Goal: Transaction & Acquisition: Purchase product/service

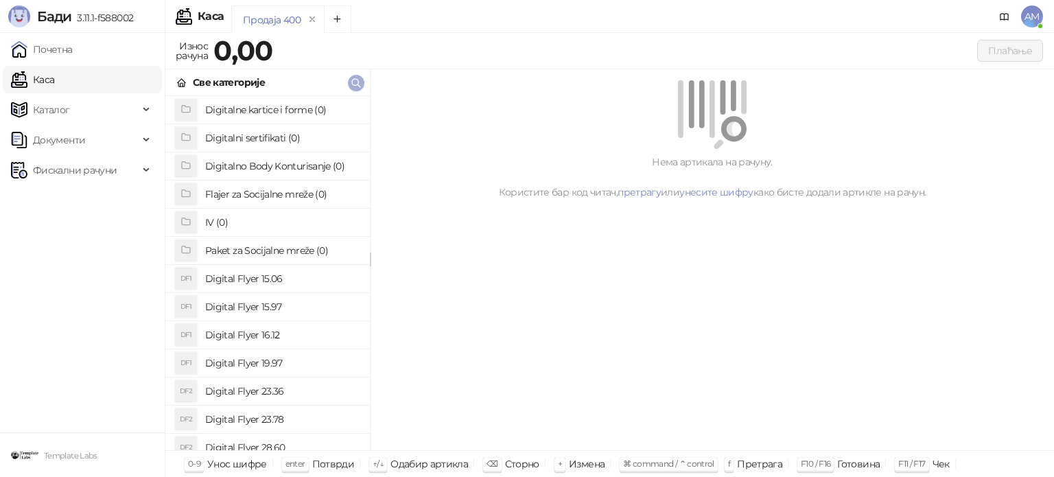
click at [362, 83] on button "button" at bounding box center [356, 83] width 16 height 16
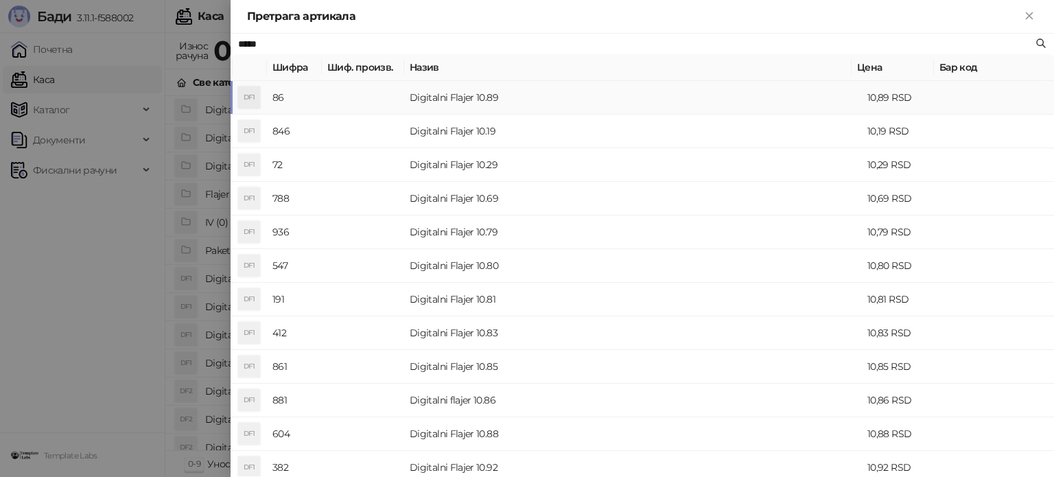
type input "*****"
click at [412, 95] on td "Digitalni Flajer 10.89" at bounding box center [633, 98] width 458 height 34
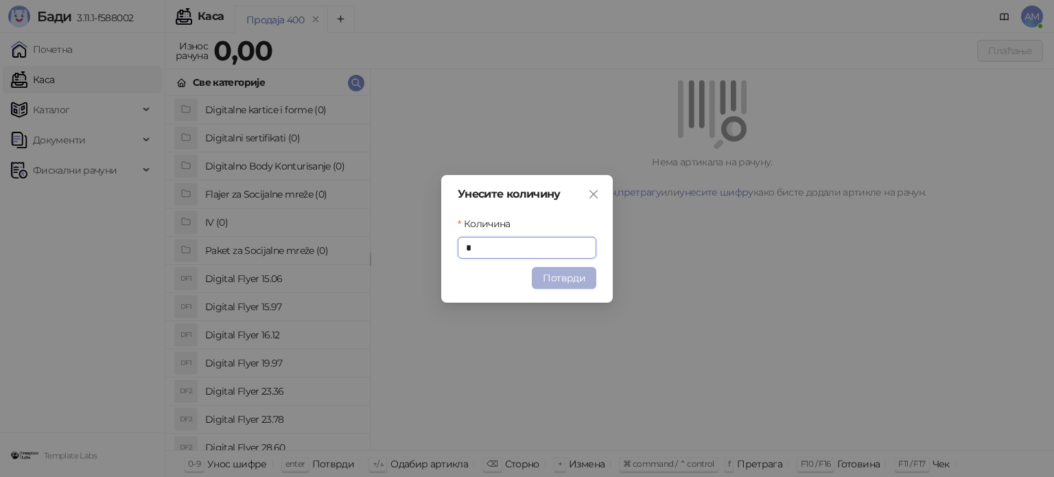
click at [581, 281] on button "Потврди" at bounding box center [564, 278] width 64 height 22
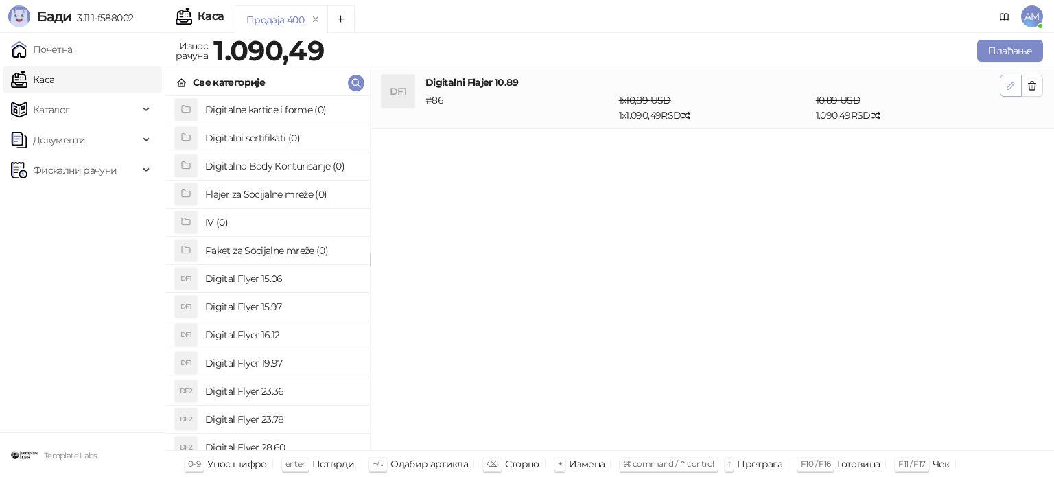
click at [1004, 95] on button "button" at bounding box center [1011, 86] width 22 height 22
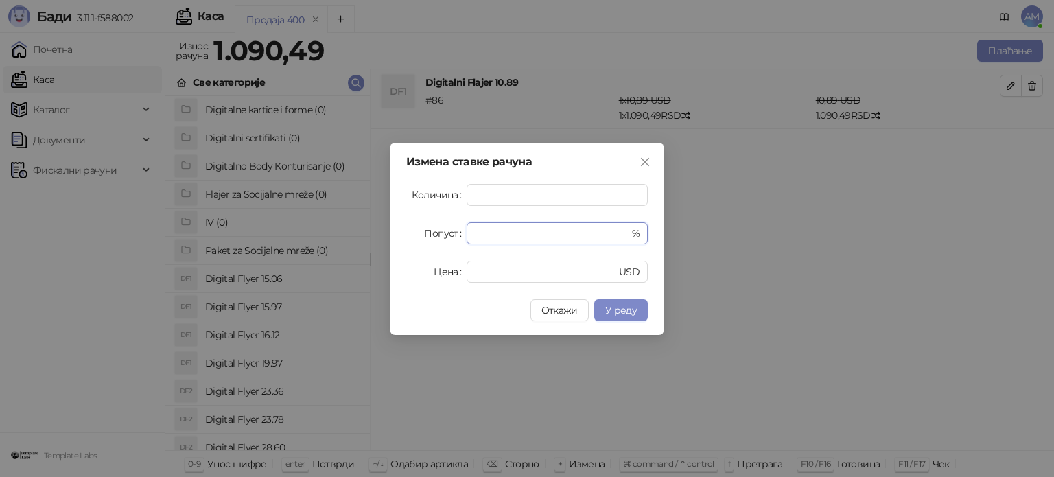
drag, startPoint x: 483, startPoint y: 229, endPoint x: 464, endPoint y: 234, distance: 19.1
click at [464, 234] on div "Попуст * %" at bounding box center [526, 233] width 241 height 22
click at [637, 310] on span "У реду" at bounding box center [621, 310] width 32 height 12
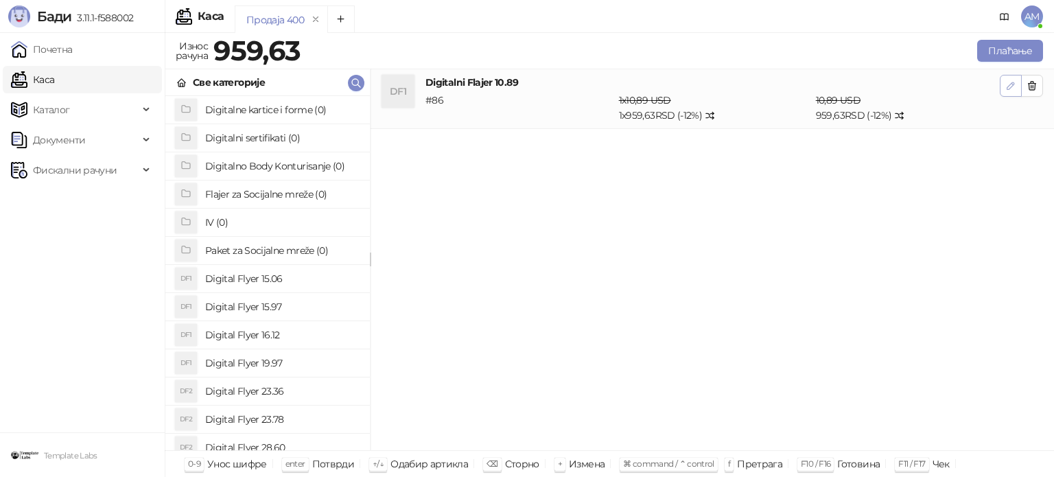
click at [1015, 82] on icon "button" at bounding box center [1010, 85] width 11 height 11
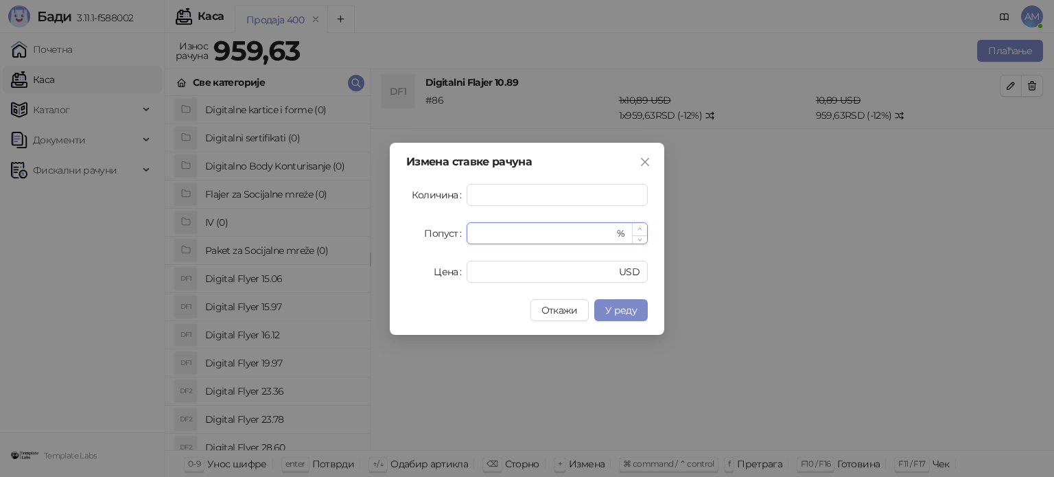
click at [643, 224] on span "Increase Value" at bounding box center [639, 229] width 15 height 12
click at [630, 309] on span "У реду" at bounding box center [621, 310] width 32 height 12
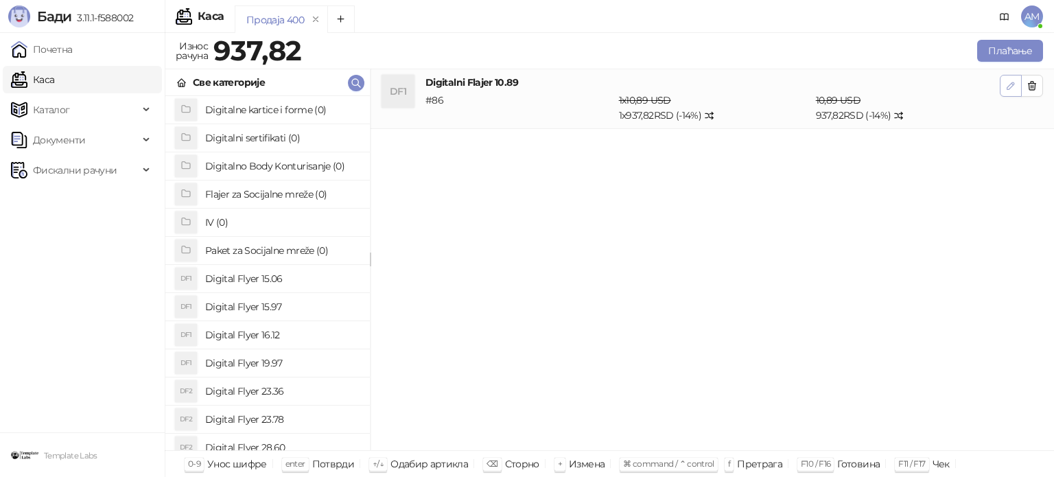
click at [1011, 75] on button "button" at bounding box center [1011, 86] width 22 height 22
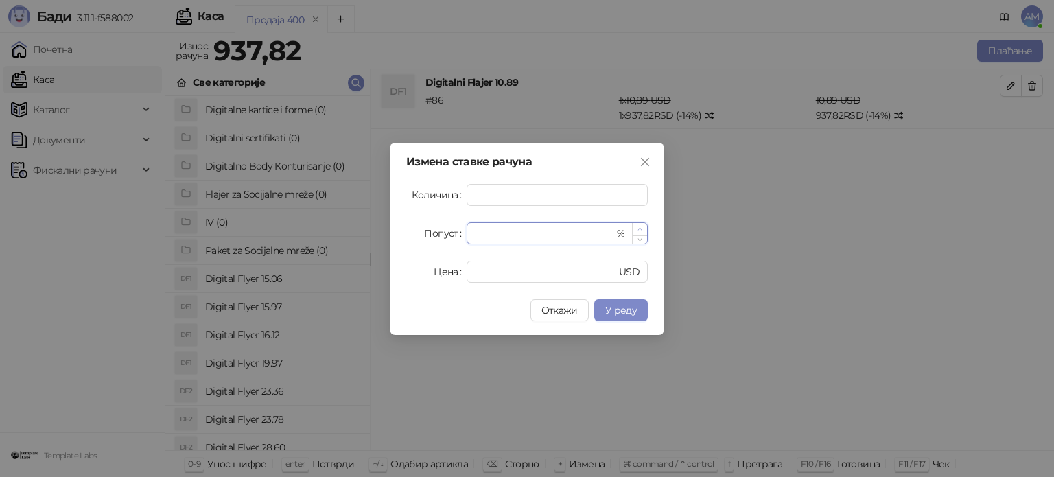
type input "**"
click at [646, 226] on span "Increase Value" at bounding box center [639, 229] width 15 height 12
click at [624, 312] on span "У реду" at bounding box center [621, 310] width 32 height 12
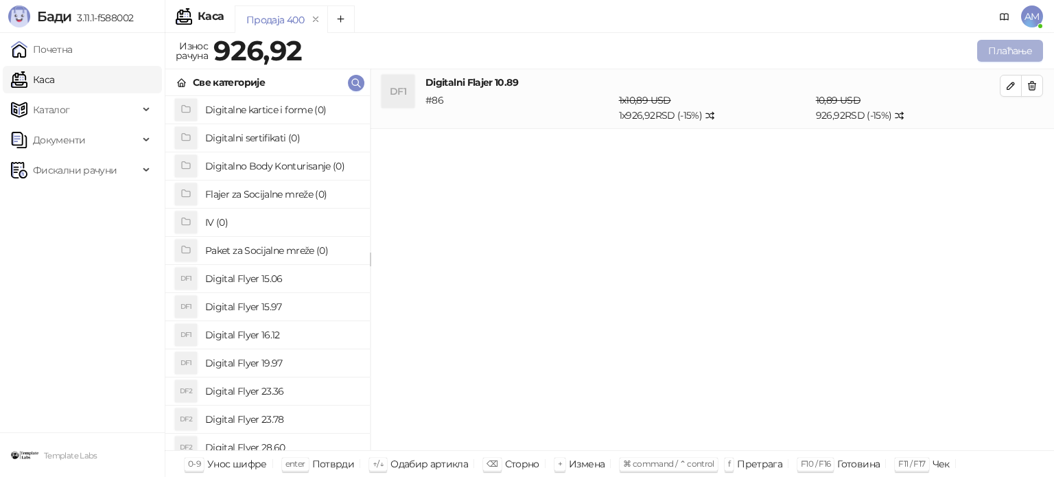
click at [993, 45] on button "Плаћање" at bounding box center [1010, 51] width 66 height 22
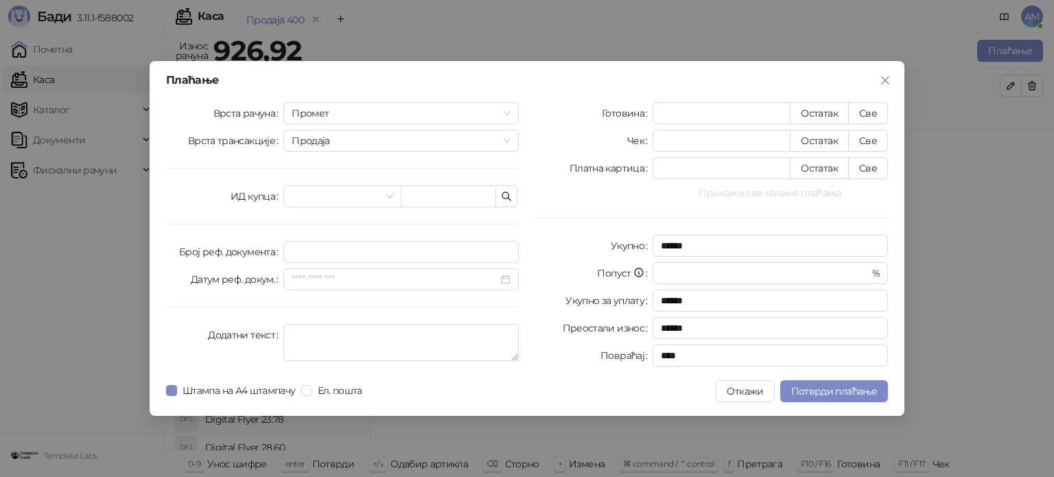
click at [778, 194] on button "Прикажи све начине плаћања" at bounding box center [769, 193] width 235 height 16
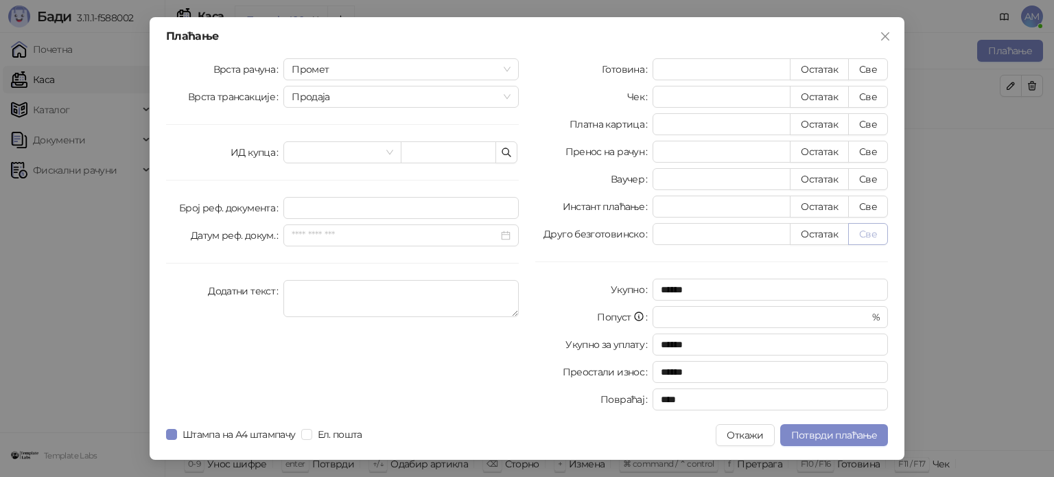
click at [861, 231] on button "Све" at bounding box center [868, 234] width 40 height 22
type input "******"
type input "****"
click at [827, 433] on span "Потврди плаћање" at bounding box center [834, 435] width 86 height 12
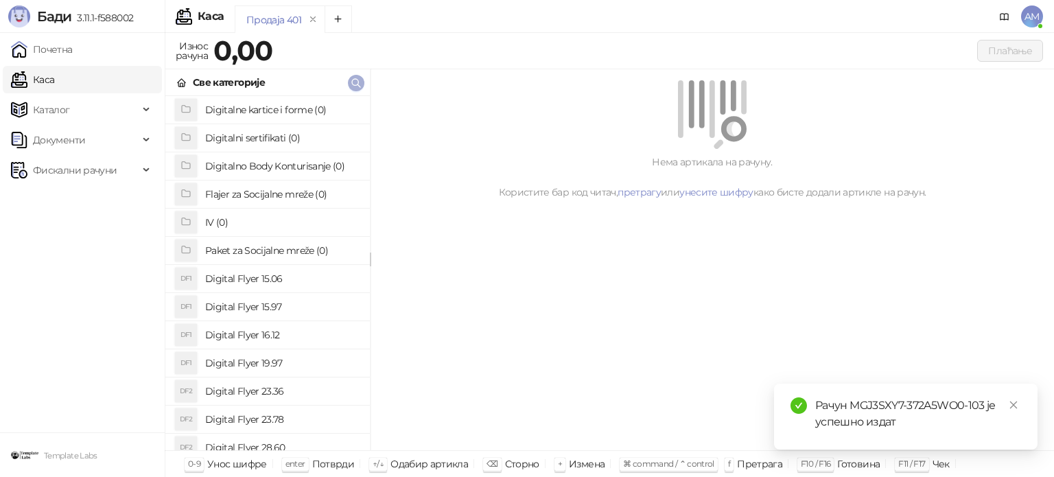
click at [358, 79] on icon "button" at bounding box center [356, 83] width 11 height 11
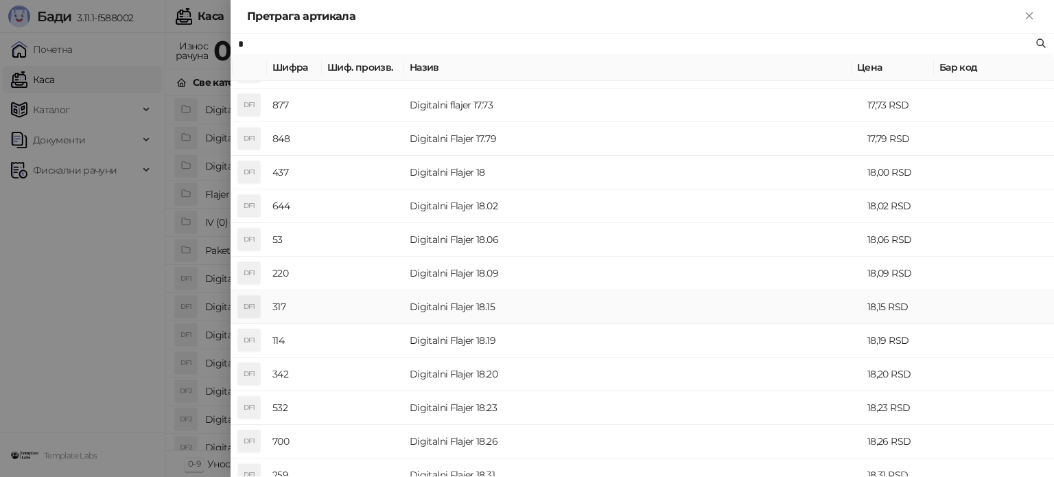
scroll to position [5763, 0]
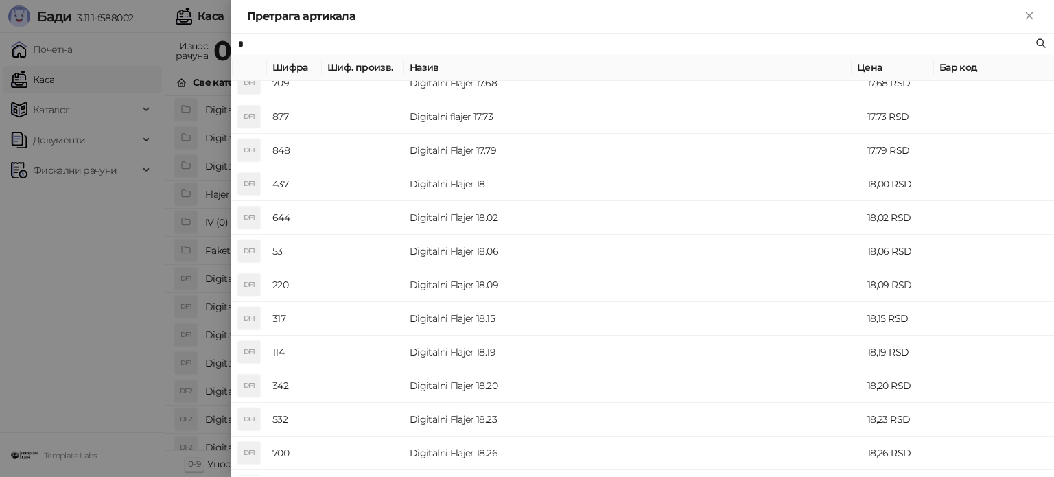
type input "*"
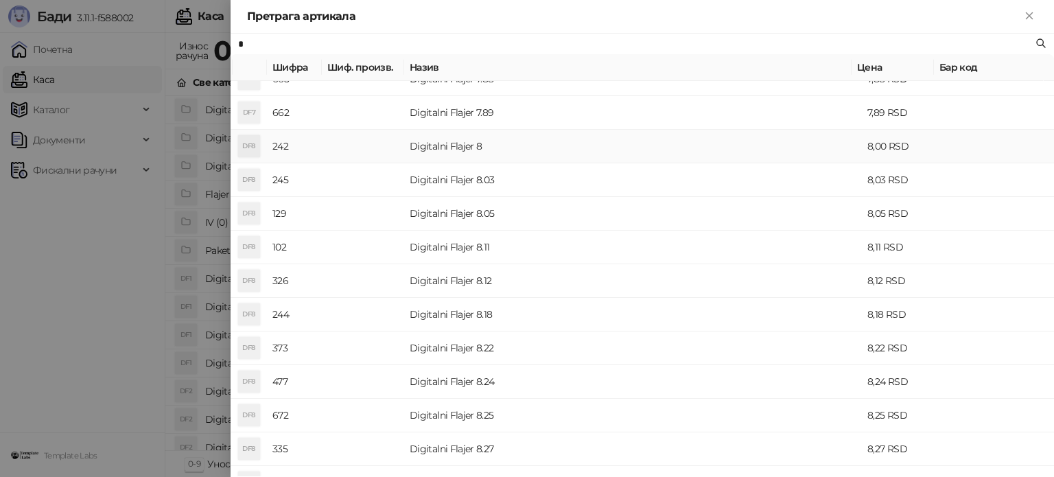
click at [499, 156] on td "Digitalni Flajer 8" at bounding box center [633, 147] width 458 height 34
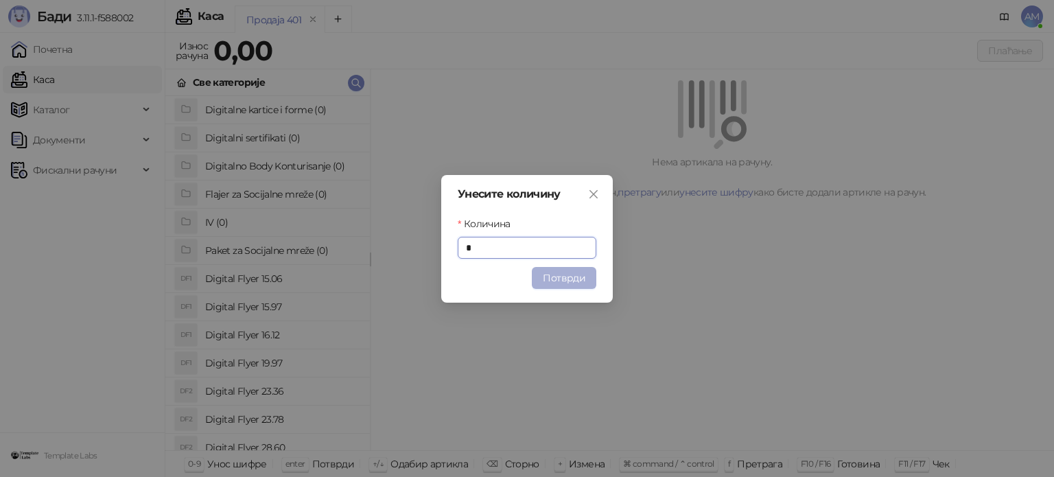
click at [559, 275] on button "Потврди" at bounding box center [564, 278] width 64 height 22
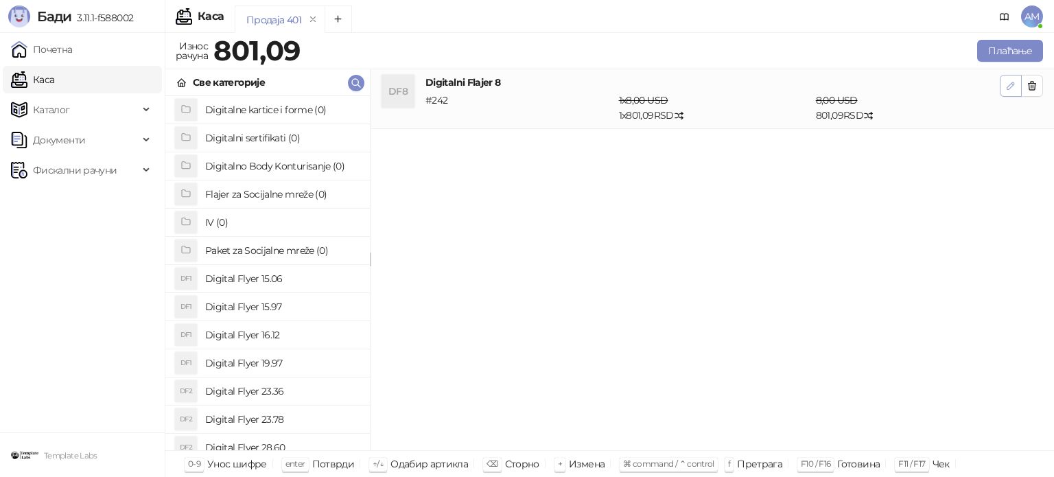
click at [1009, 92] on span "button" at bounding box center [1010, 85] width 11 height 13
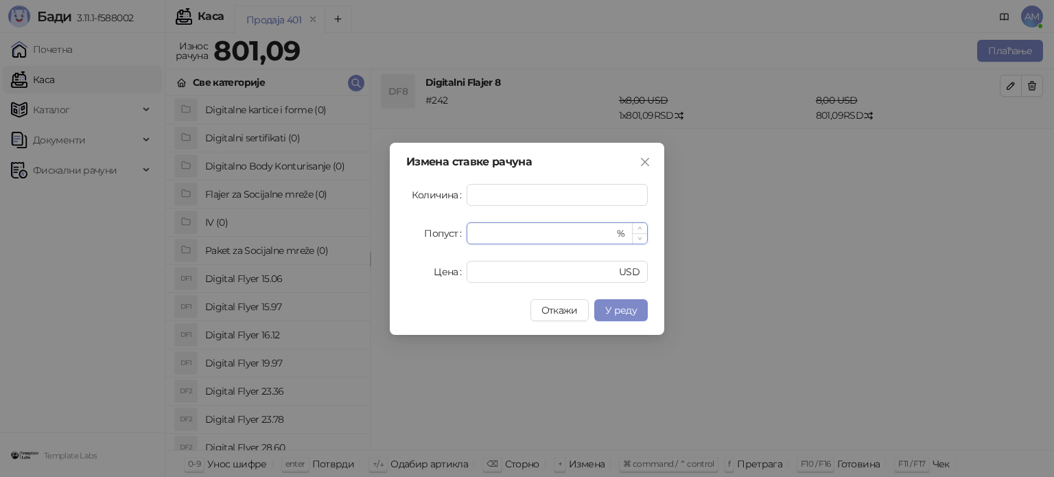
drag, startPoint x: 502, startPoint y: 238, endPoint x: 473, endPoint y: 238, distance: 28.1
click at [473, 238] on div "* %" at bounding box center [557, 233] width 181 height 22
type input "**"
click at [629, 314] on span "У реду" at bounding box center [621, 310] width 32 height 12
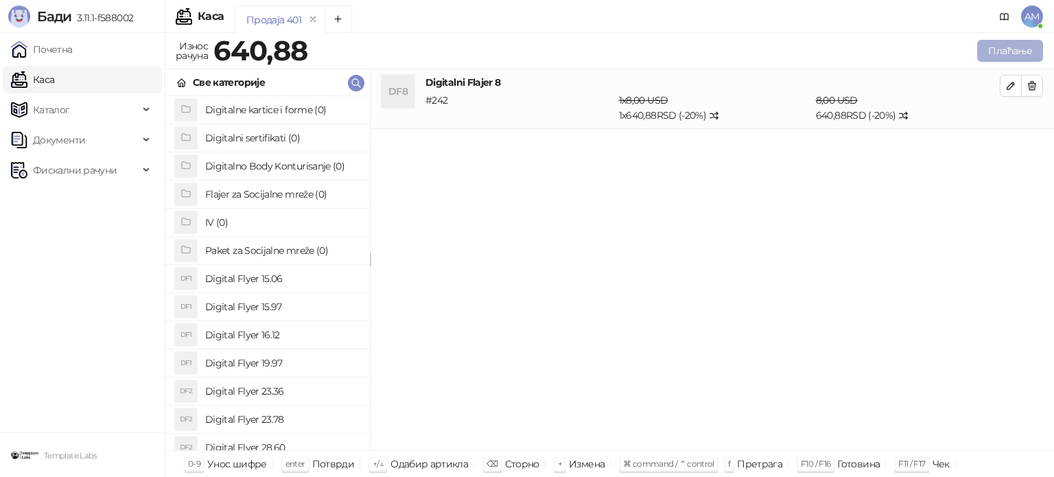
click at [1000, 56] on button "Плаћање" at bounding box center [1010, 51] width 66 height 22
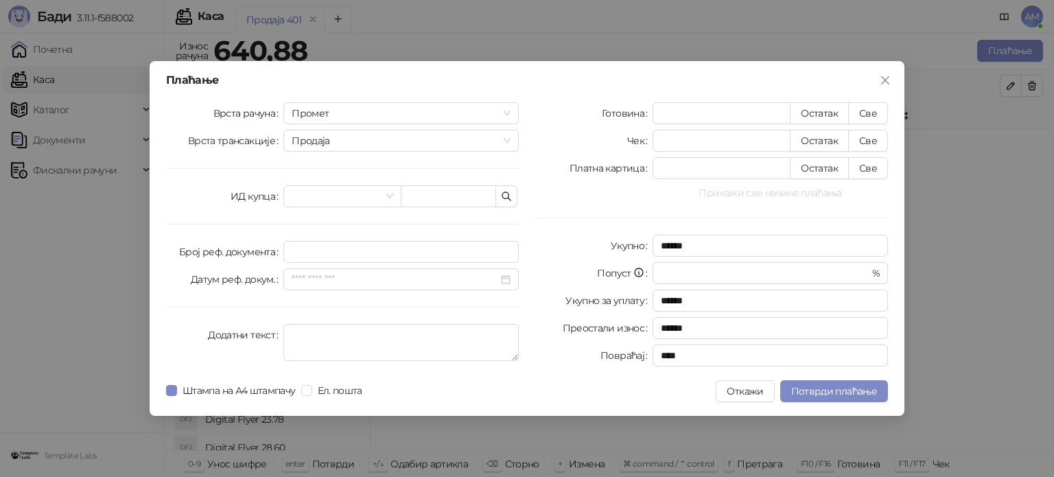
click at [771, 189] on button "Прикажи све начине плаћања" at bounding box center [769, 193] width 235 height 16
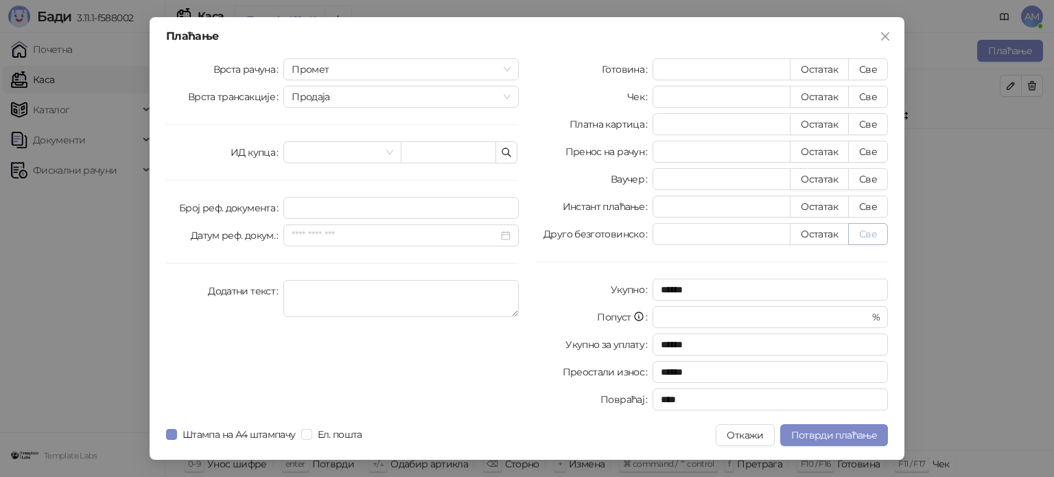
click at [873, 227] on button "Све" at bounding box center [868, 234] width 40 height 22
type input "******"
type input "****"
click at [826, 427] on button "Потврди плаћање" at bounding box center [834, 435] width 108 height 22
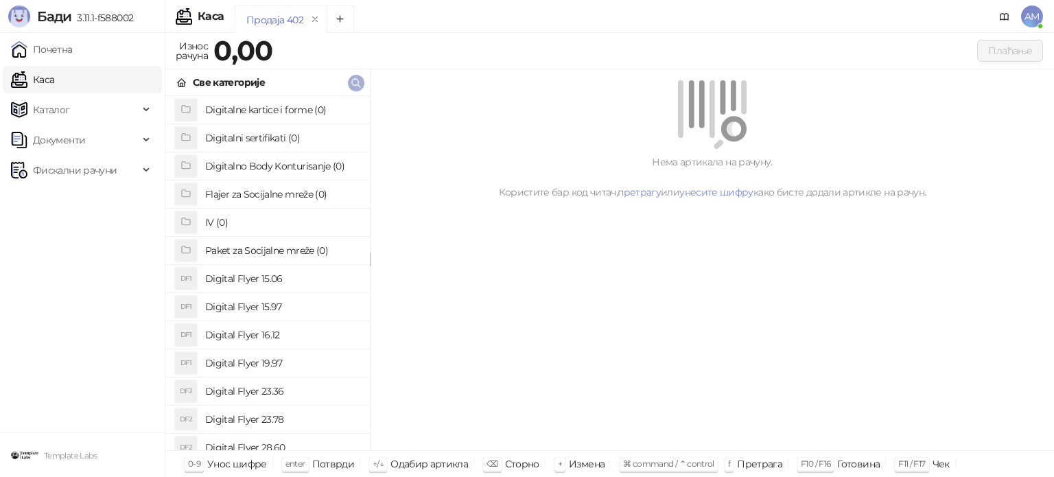
click at [353, 85] on icon "button" at bounding box center [356, 83] width 11 height 11
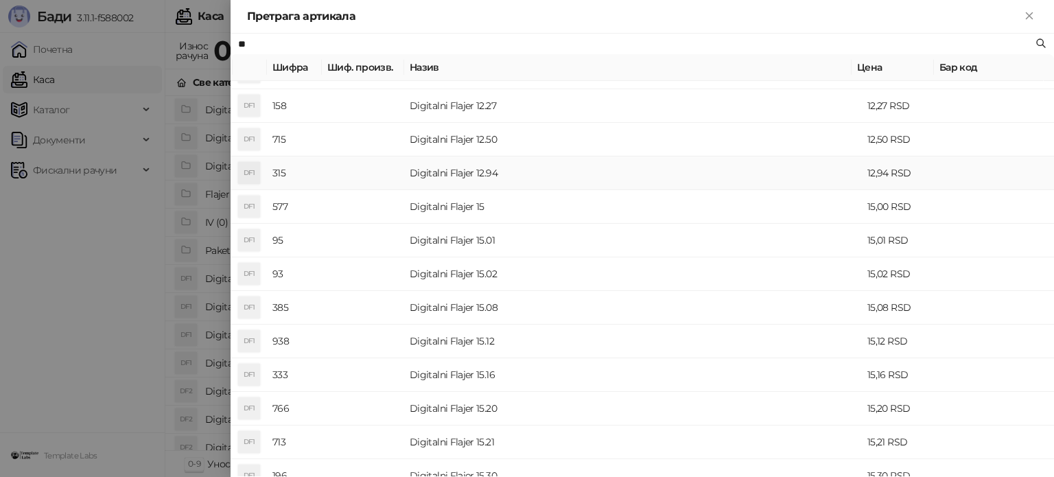
scroll to position [274, 0]
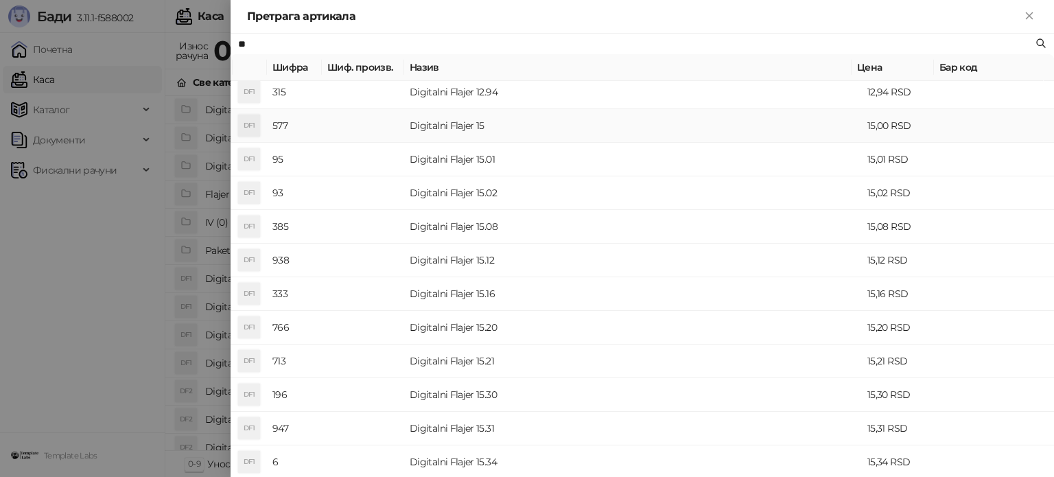
type input "**"
click at [521, 128] on td "Digitalni Flajer 15" at bounding box center [633, 126] width 458 height 34
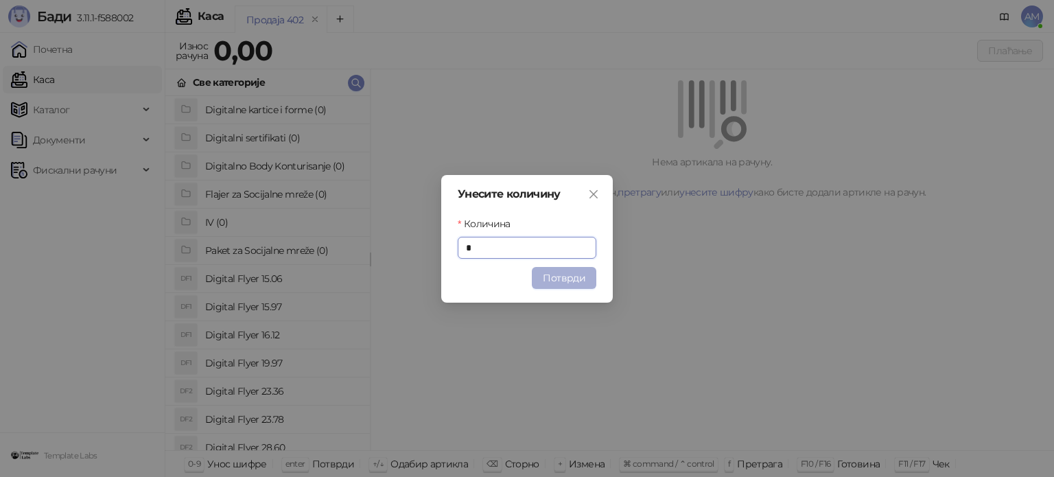
click at [576, 272] on button "Потврди" at bounding box center [564, 278] width 64 height 22
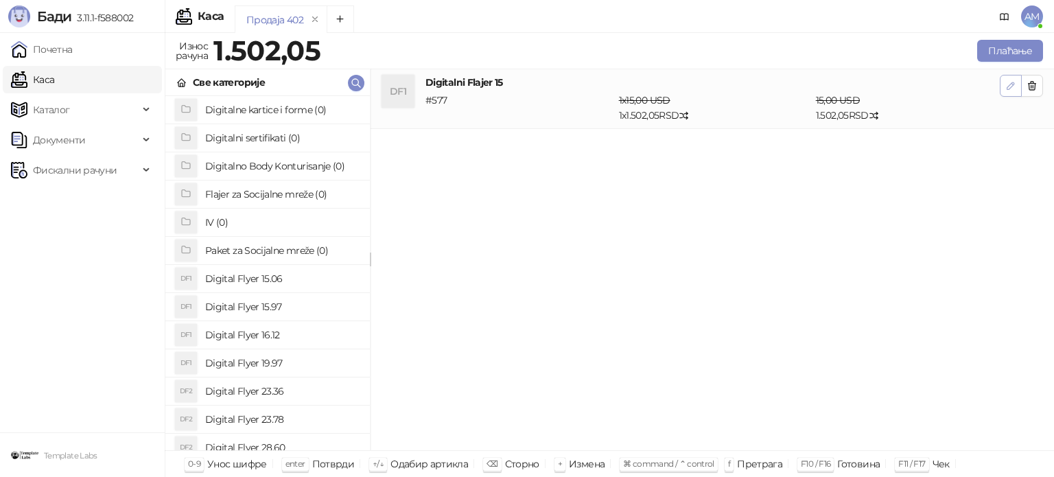
click at [1004, 89] on button "button" at bounding box center [1011, 86] width 22 height 22
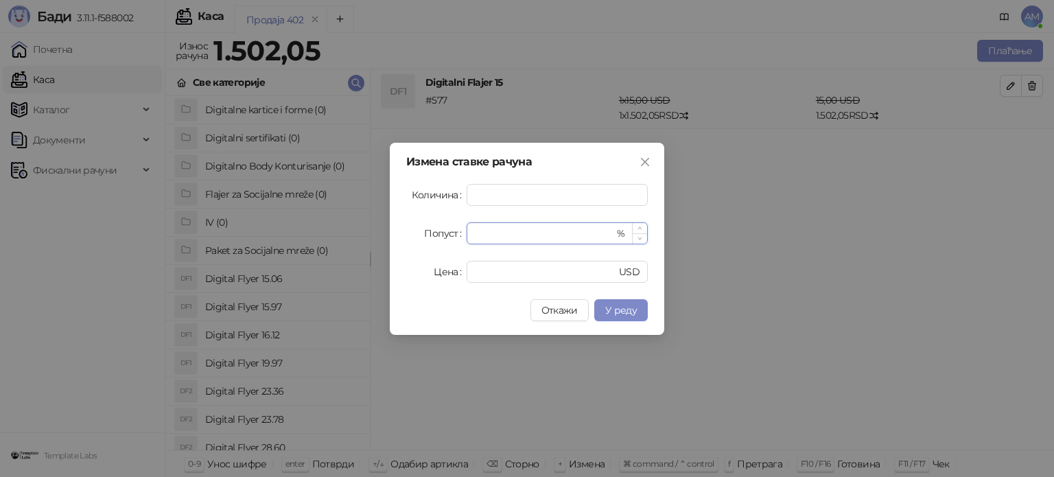
drag, startPoint x: 521, startPoint y: 233, endPoint x: 474, endPoint y: 233, distance: 46.7
click at [475, 233] on input "*" at bounding box center [544, 233] width 139 height 21
click at [640, 305] on button "У реду" at bounding box center [621, 310] width 54 height 22
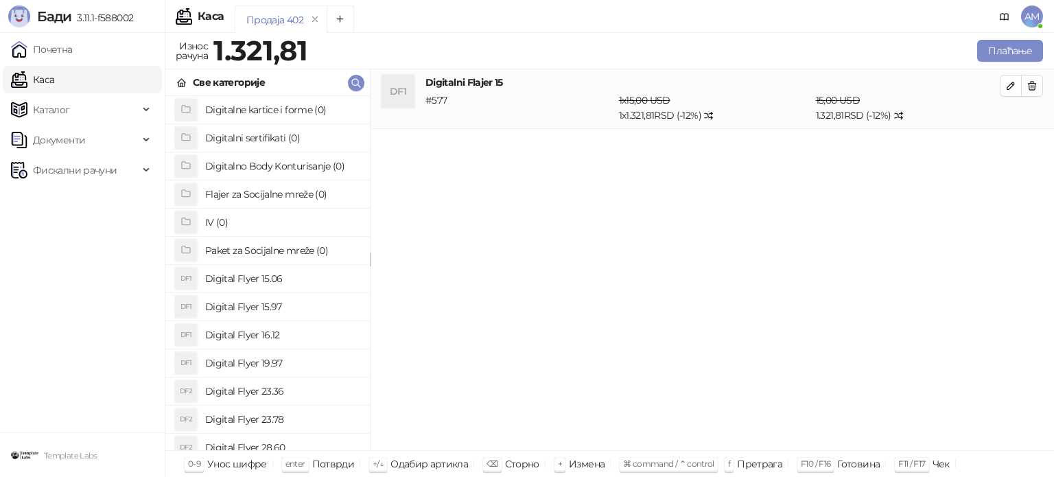
drag, startPoint x: 1007, startPoint y: 86, endPoint x: 985, endPoint y: 98, distance: 24.9
click at [1007, 86] on icon "button" at bounding box center [1010, 85] width 7 height 7
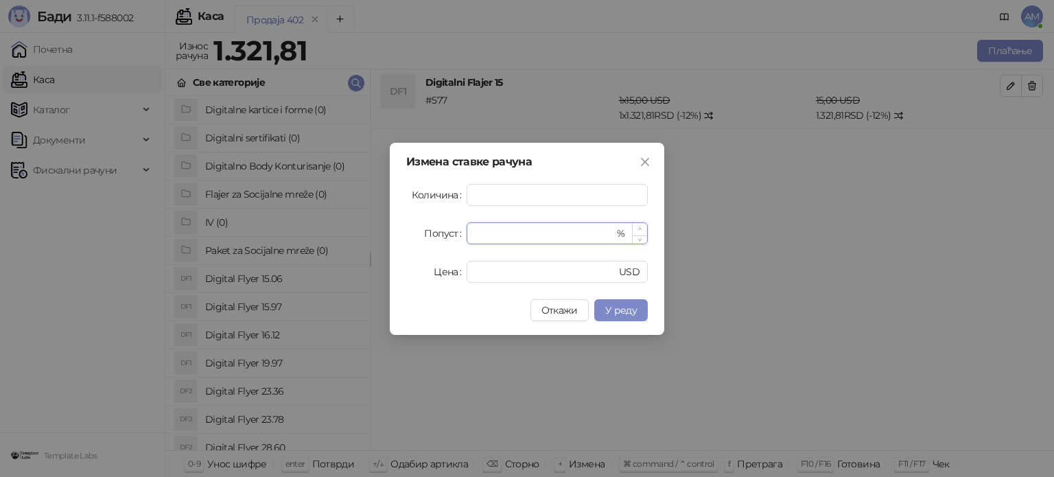
click at [637, 228] on icon "up" at bounding box center [639, 228] width 5 height 5
click at [626, 309] on span "У реду" at bounding box center [621, 310] width 32 height 12
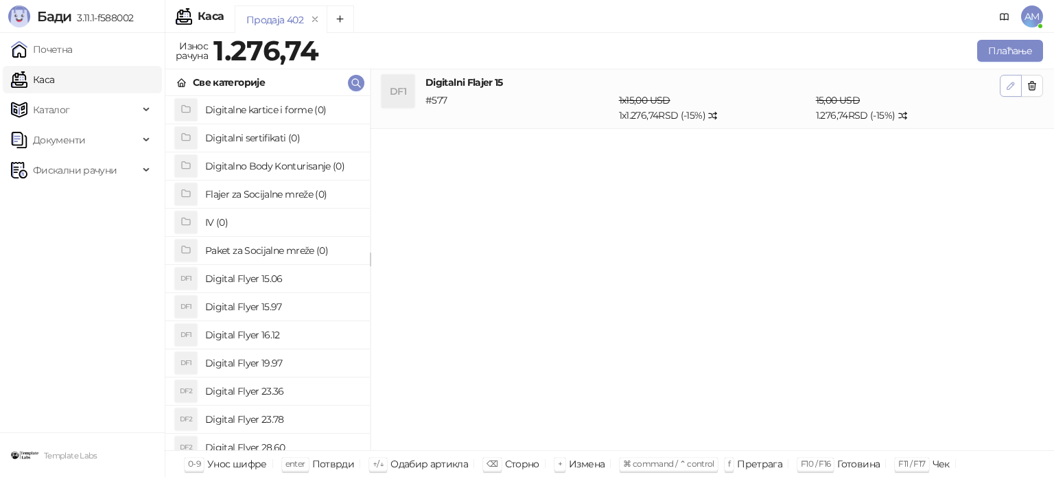
click at [1002, 82] on button "button" at bounding box center [1011, 86] width 22 height 22
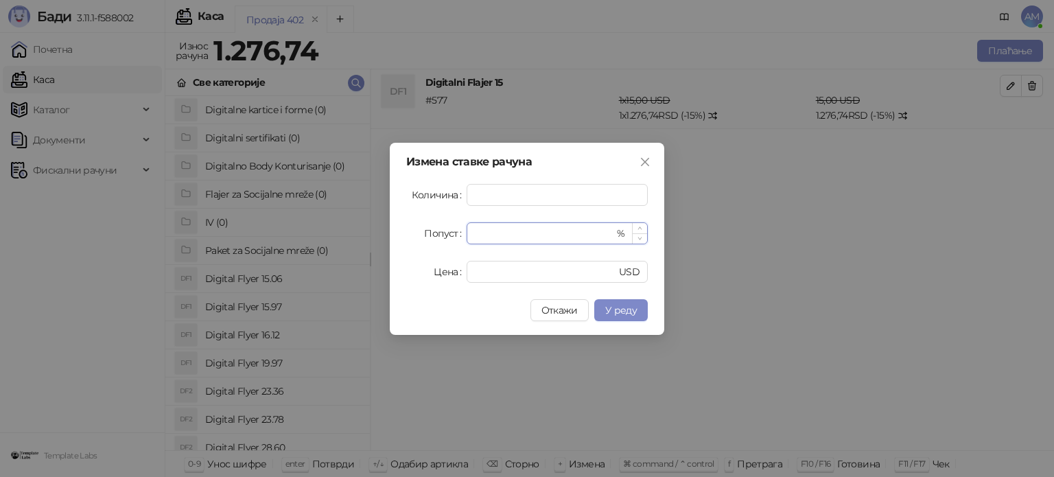
click at [641, 236] on icon "down" at bounding box center [639, 238] width 5 height 5
type input "**"
click at [641, 236] on icon "down" at bounding box center [639, 238] width 5 height 5
click at [625, 300] on button "У реду" at bounding box center [621, 310] width 54 height 22
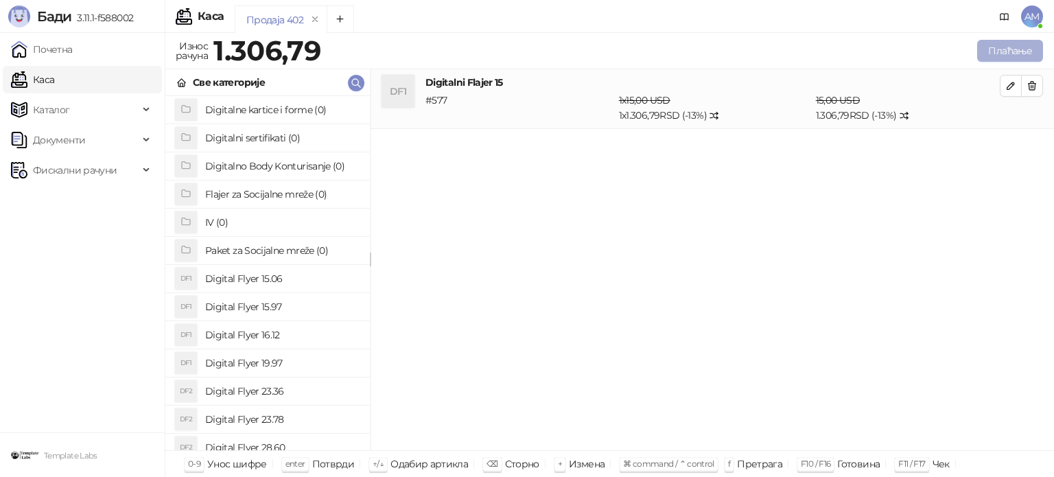
click at [1006, 45] on button "Плаћање" at bounding box center [1010, 51] width 66 height 22
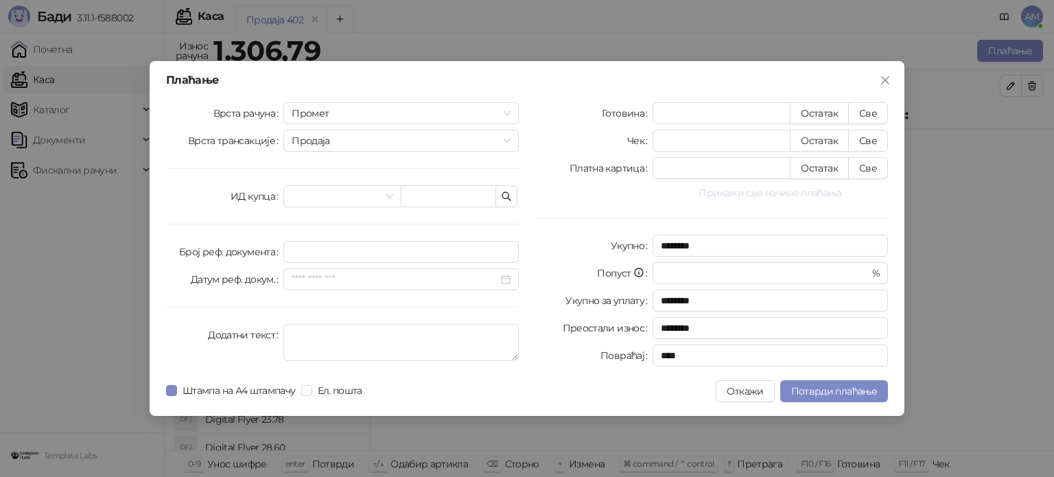
drag, startPoint x: 797, startPoint y: 194, endPoint x: 864, endPoint y: 220, distance: 72.5
click at [797, 195] on button "Прикажи све начине плаћања" at bounding box center [769, 193] width 235 height 16
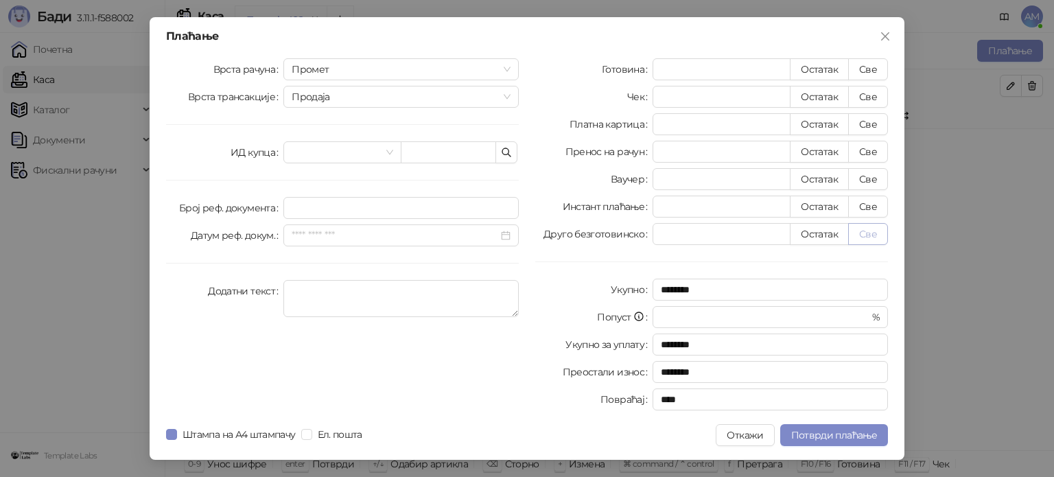
drag, startPoint x: 871, startPoint y: 233, endPoint x: 891, endPoint y: 276, distance: 47.9
click at [872, 233] on button "Све" at bounding box center [868, 234] width 40 height 22
type input "*******"
type input "****"
click at [867, 439] on span "Потврди плаћање" at bounding box center [834, 435] width 86 height 12
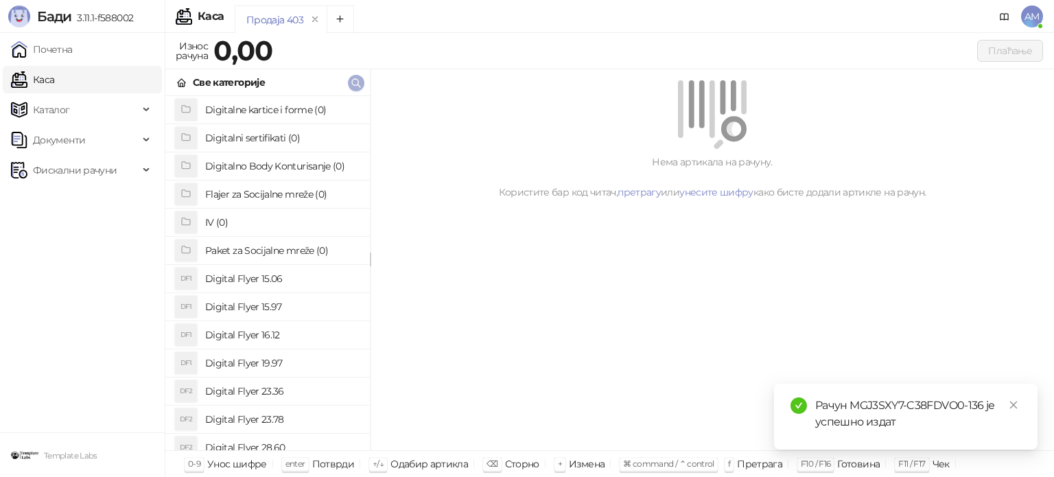
click at [355, 81] on icon "button" at bounding box center [356, 83] width 11 height 11
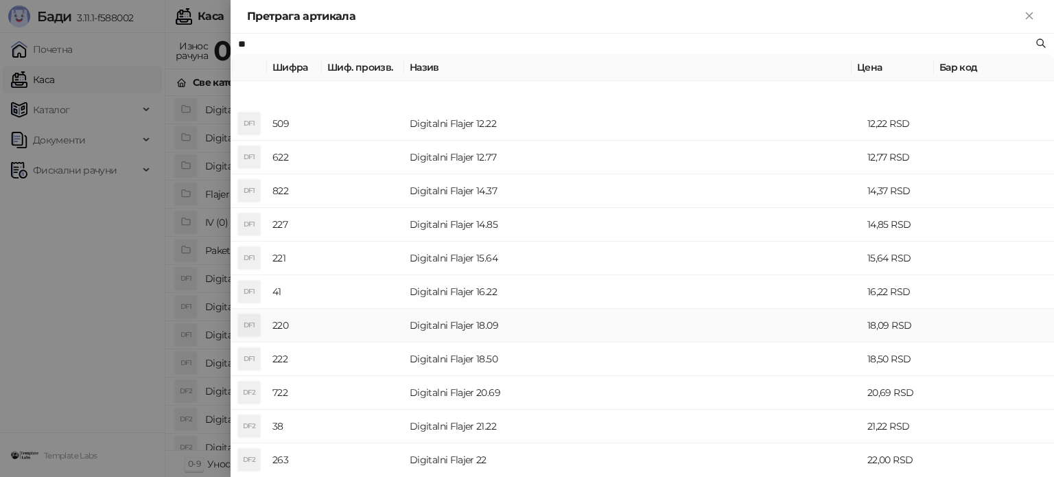
scroll to position [274, 0]
type input "**"
click at [471, 281] on td "Digitalni Flajer 22" at bounding box center [633, 294] width 458 height 34
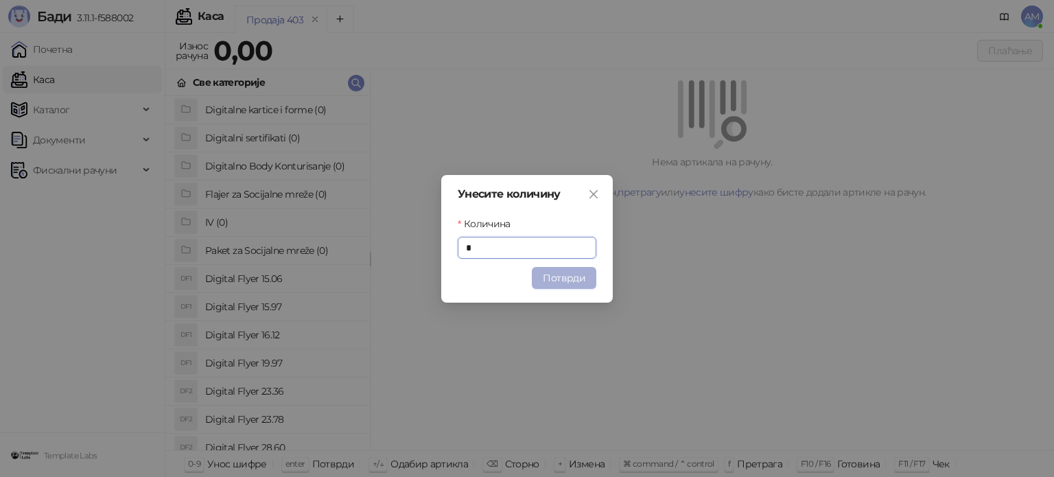
click at [563, 281] on button "Потврди" at bounding box center [564, 278] width 64 height 22
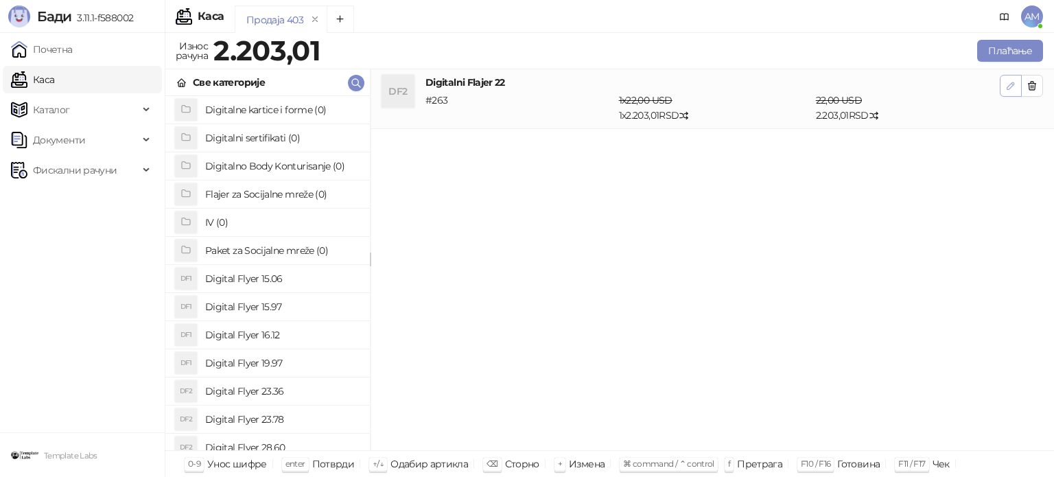
click at [1006, 92] on span "button" at bounding box center [1010, 85] width 11 height 13
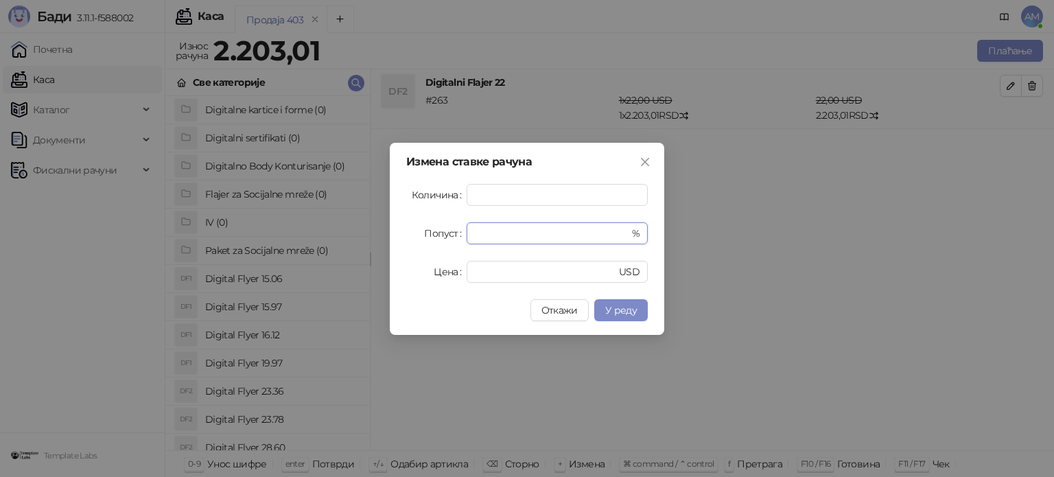
drag, startPoint x: 552, startPoint y: 240, endPoint x: 449, endPoint y: 231, distance: 102.7
click at [449, 231] on div "Попуст * %" at bounding box center [526, 233] width 241 height 22
click at [641, 313] on button "У реду" at bounding box center [621, 310] width 54 height 22
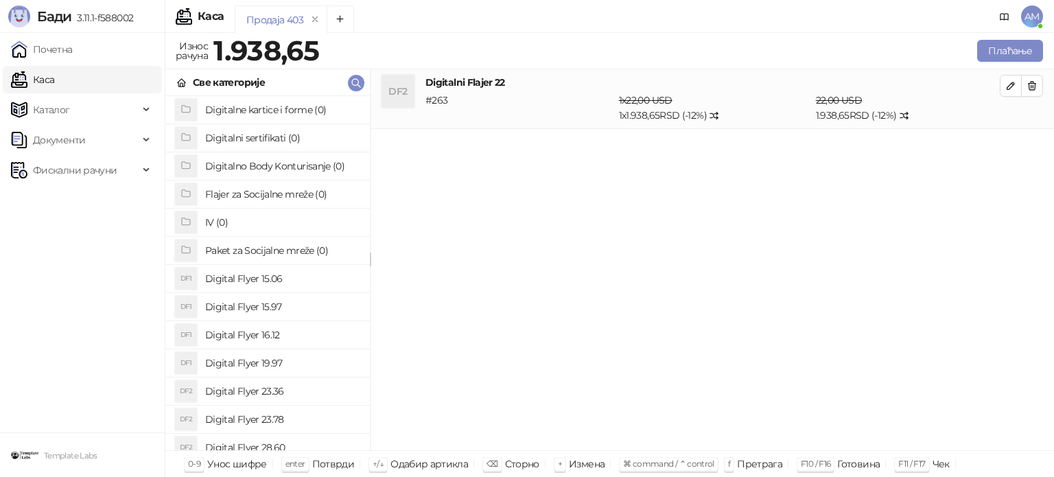
click at [1009, 82] on icon "button" at bounding box center [1010, 85] width 11 height 11
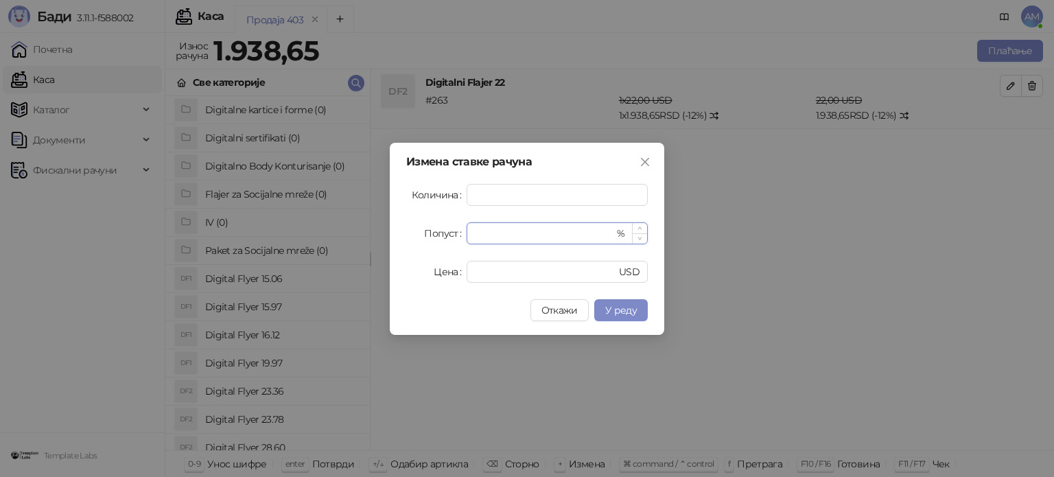
click at [638, 227] on icon "up" at bounding box center [639, 228] width 5 height 5
type input "**"
click at [638, 227] on icon "up" at bounding box center [639, 228] width 5 height 5
click at [635, 305] on span "У реду" at bounding box center [621, 310] width 32 height 12
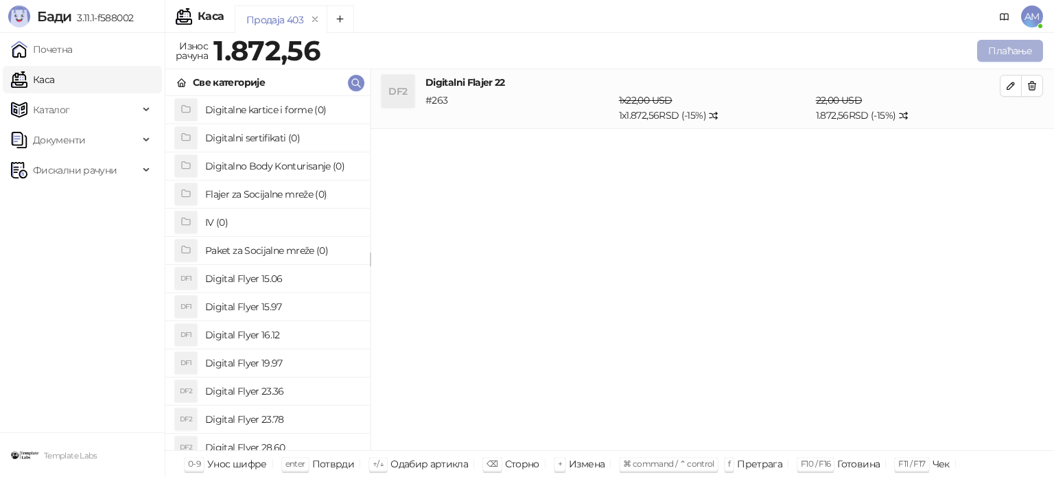
click at [983, 46] on button "Плаћање" at bounding box center [1010, 51] width 66 height 22
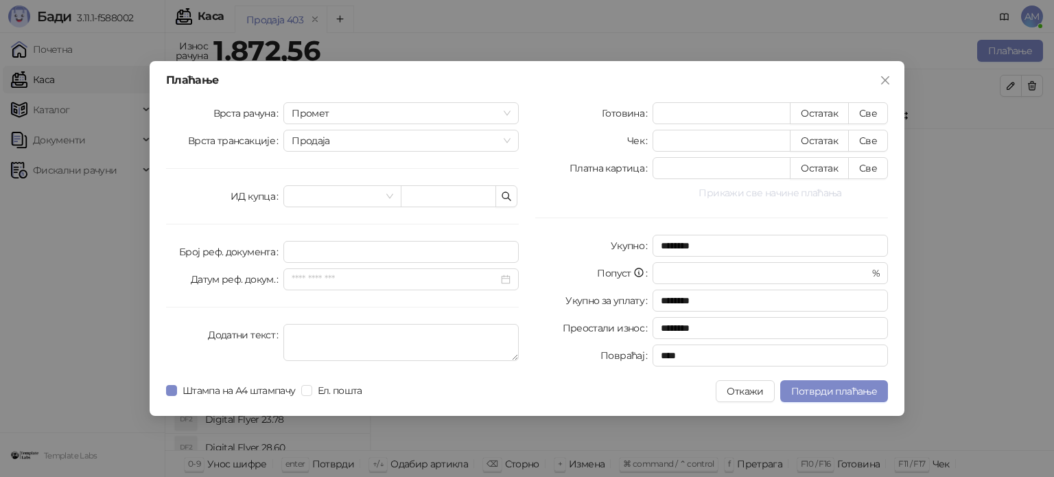
click at [727, 196] on button "Прикажи све начине плаћања" at bounding box center [769, 193] width 235 height 16
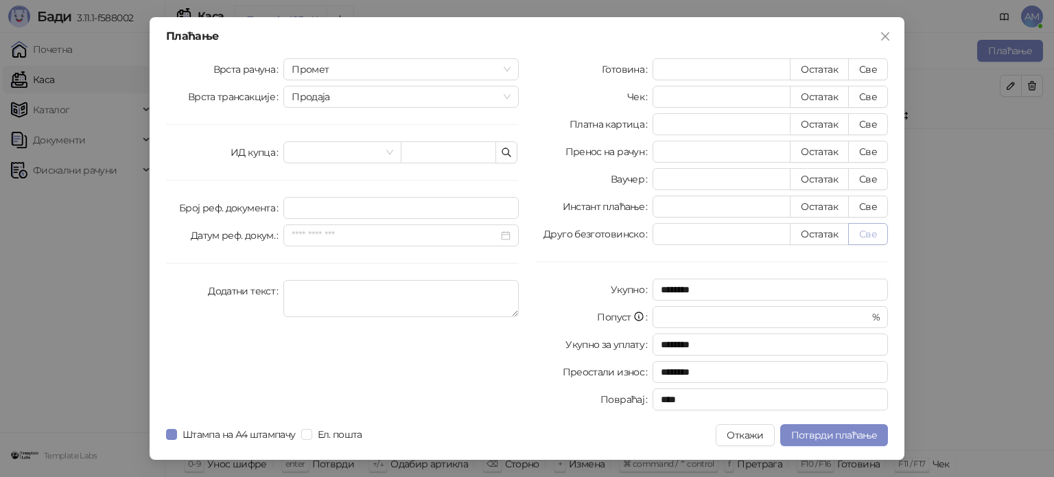
click at [870, 230] on button "Све" at bounding box center [868, 234] width 40 height 22
type input "*******"
type input "****"
click at [823, 431] on span "Потврди плаћање" at bounding box center [834, 435] width 86 height 12
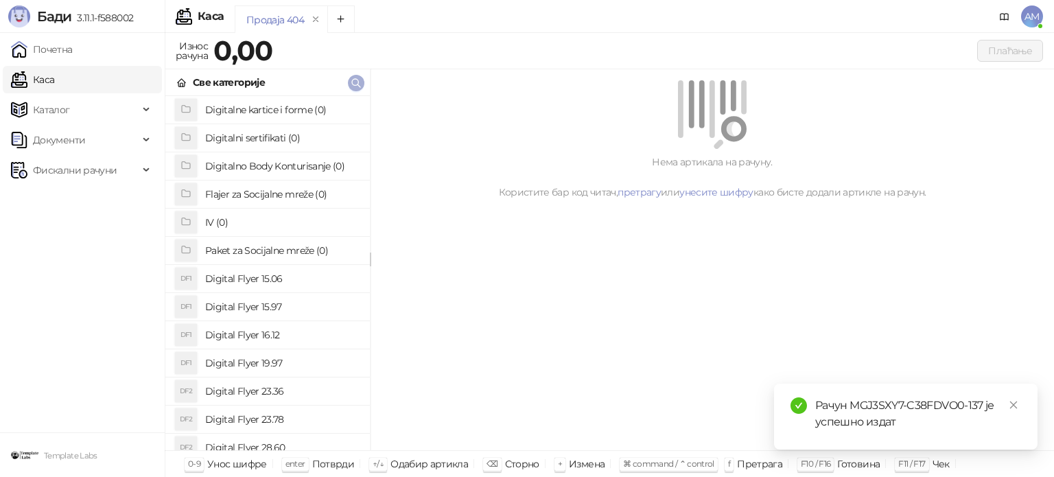
click at [354, 83] on icon "button" at bounding box center [356, 83] width 11 height 11
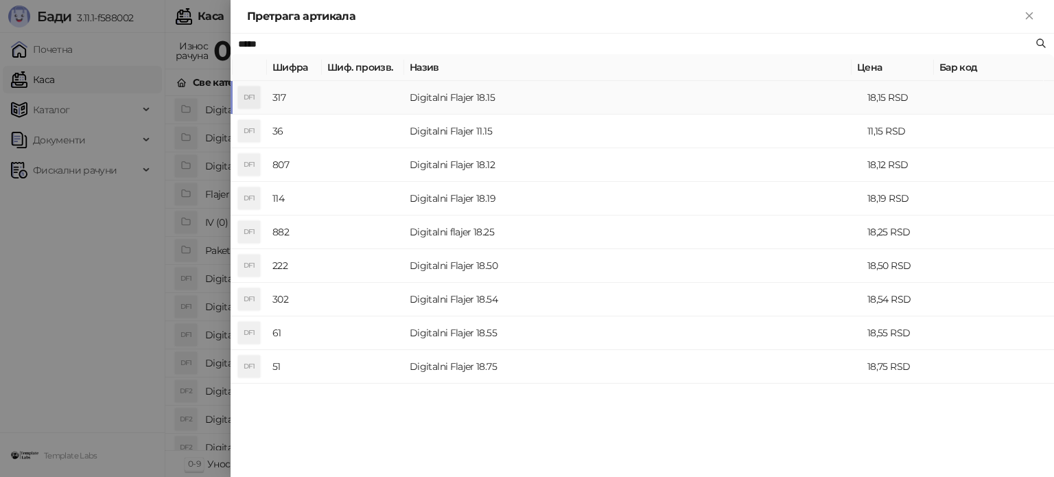
type input "*****"
click at [442, 106] on td "Digitalni Flajer 18.15" at bounding box center [633, 98] width 458 height 34
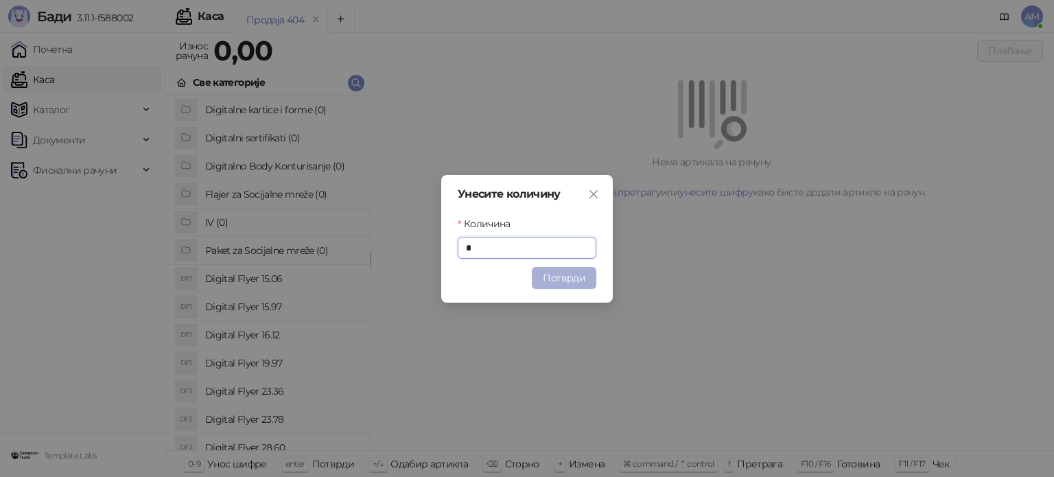
click at [560, 272] on button "Потврди" at bounding box center [564, 278] width 64 height 22
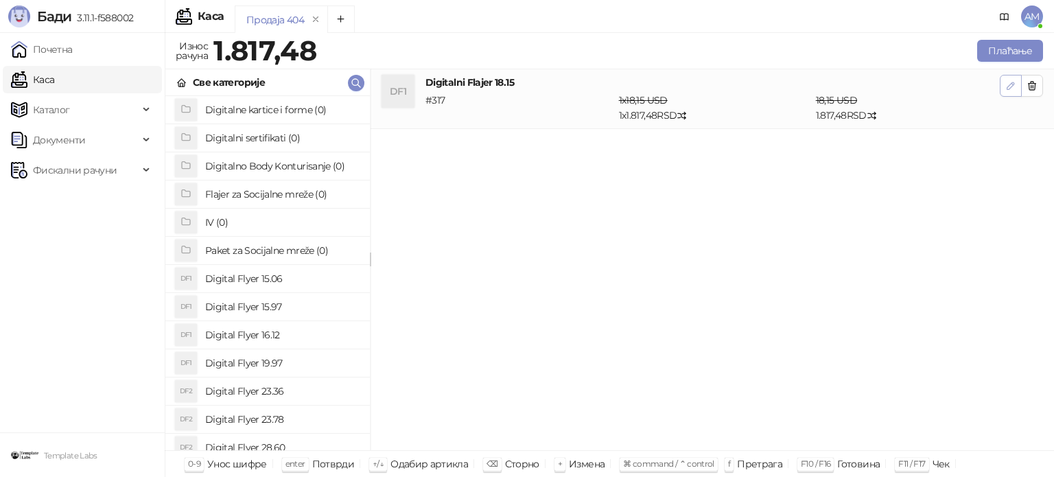
click at [1002, 85] on button "button" at bounding box center [1011, 86] width 22 height 22
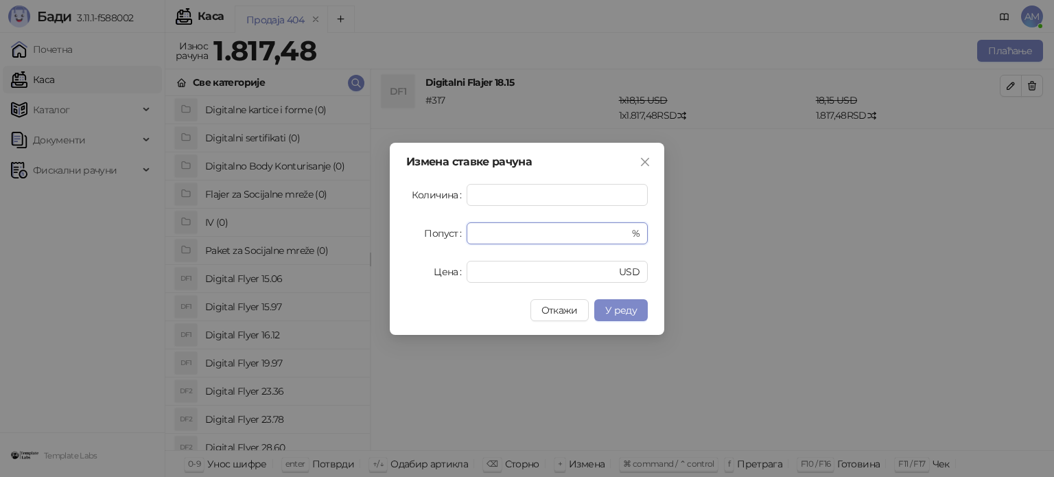
drag, startPoint x: 515, startPoint y: 235, endPoint x: 463, endPoint y: 239, distance: 52.4
click at [463, 239] on div "Попуст * %" at bounding box center [526, 233] width 241 height 22
type input "**"
click at [641, 307] on button "У реду" at bounding box center [621, 310] width 54 height 22
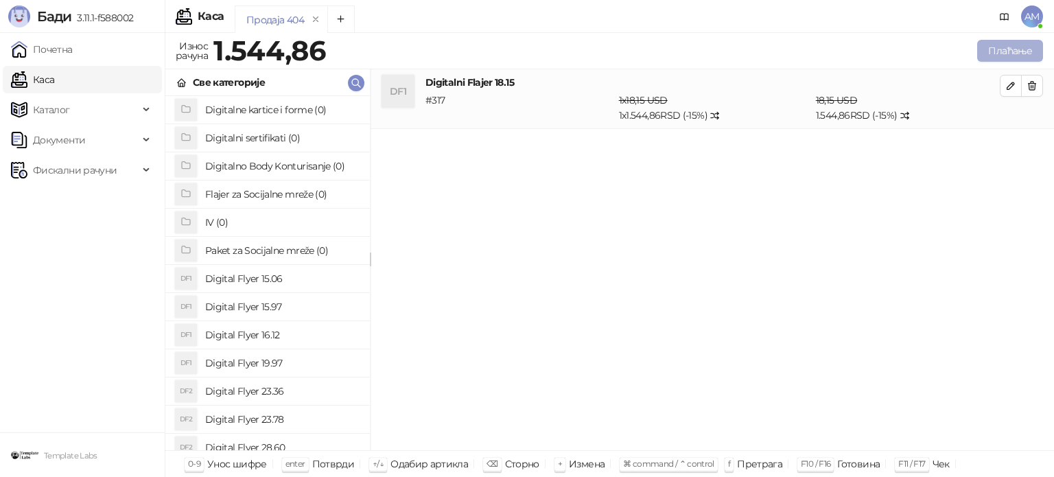
click at [996, 52] on button "Плаћање" at bounding box center [1010, 51] width 66 height 22
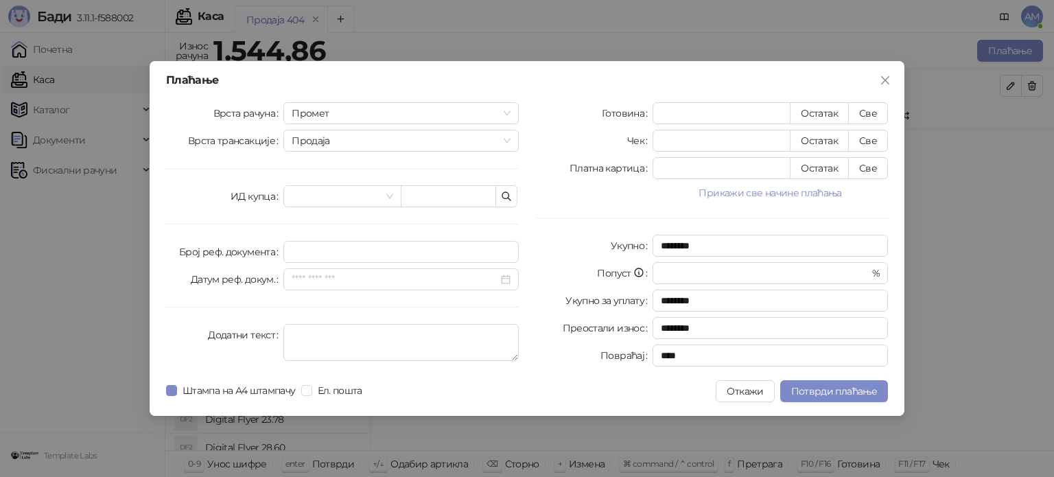
drag, startPoint x: 800, startPoint y: 192, endPoint x: 826, endPoint y: 209, distance: 31.2
click at [800, 192] on button "Прикажи све начине плаћања" at bounding box center [769, 193] width 235 height 16
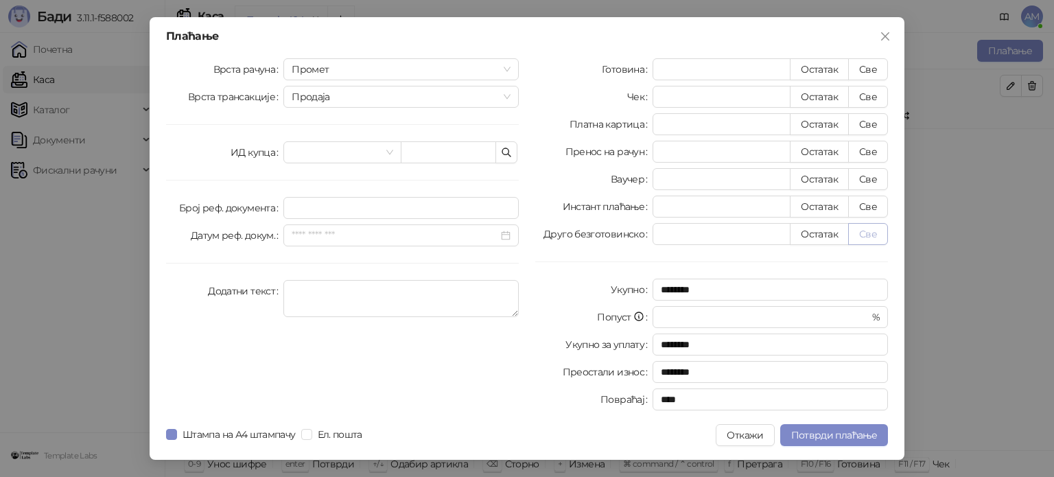
click at [864, 229] on button "Све" at bounding box center [868, 234] width 40 height 22
type input "*******"
type input "****"
click at [845, 433] on span "Потврди плаћање" at bounding box center [834, 435] width 86 height 12
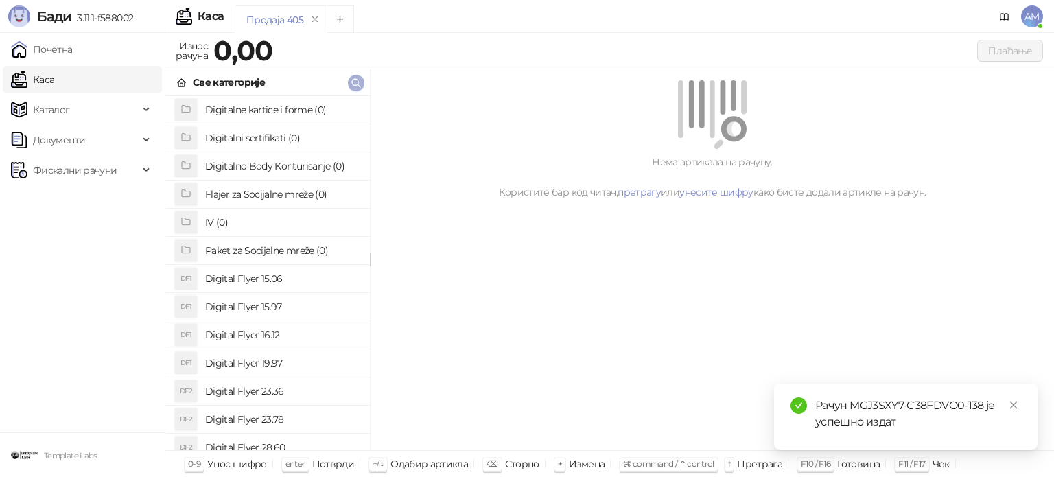
click at [354, 83] on icon "button" at bounding box center [356, 83] width 11 height 11
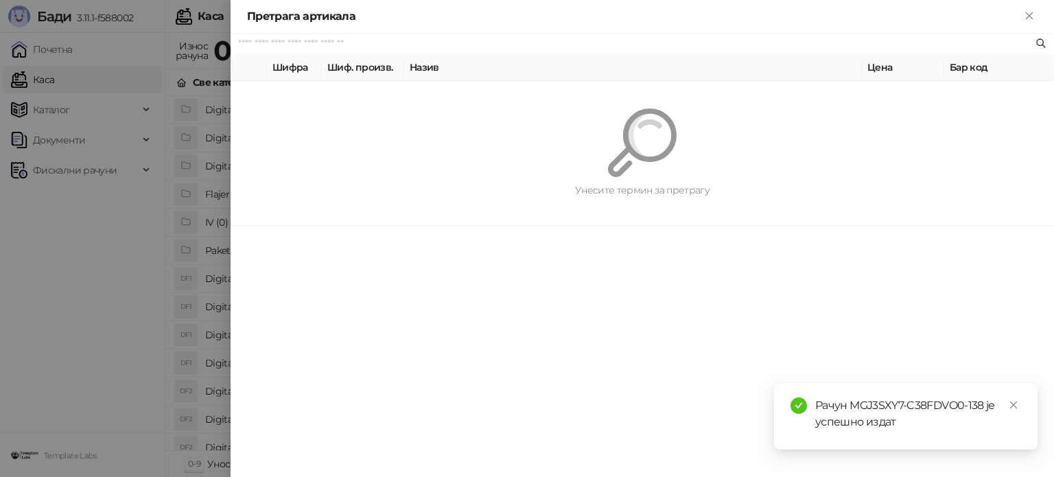
type input "*"
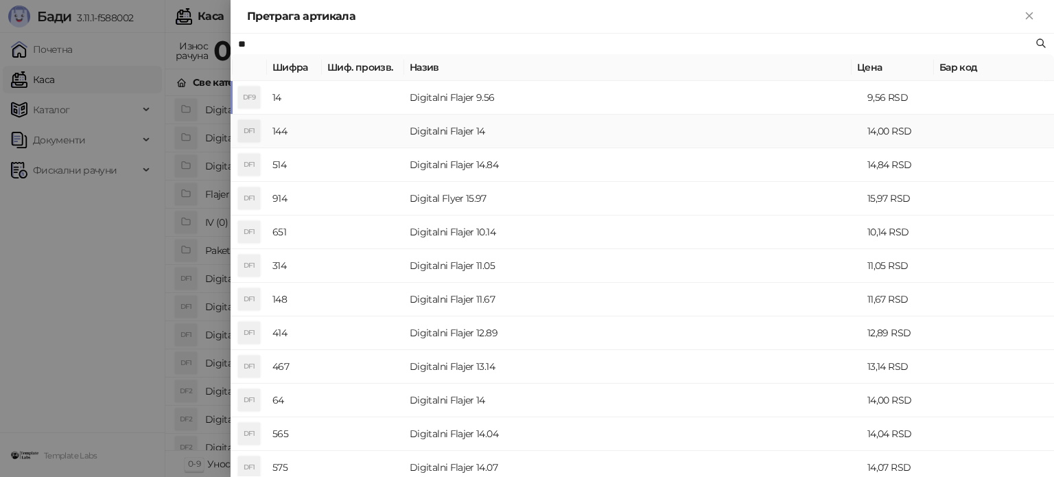
type input "**"
click at [414, 137] on td "Digitalni Flajer 14" at bounding box center [633, 132] width 458 height 34
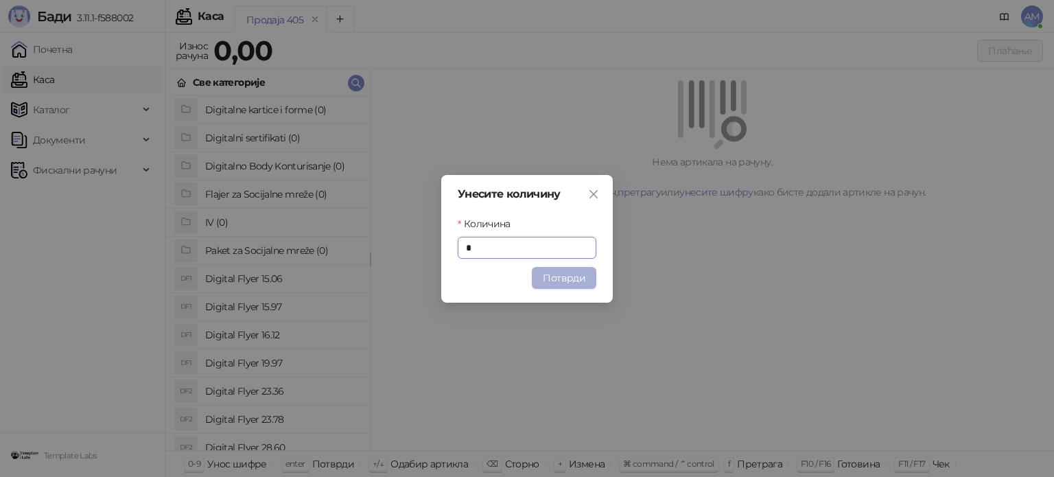
click at [565, 277] on button "Потврди" at bounding box center [564, 278] width 64 height 22
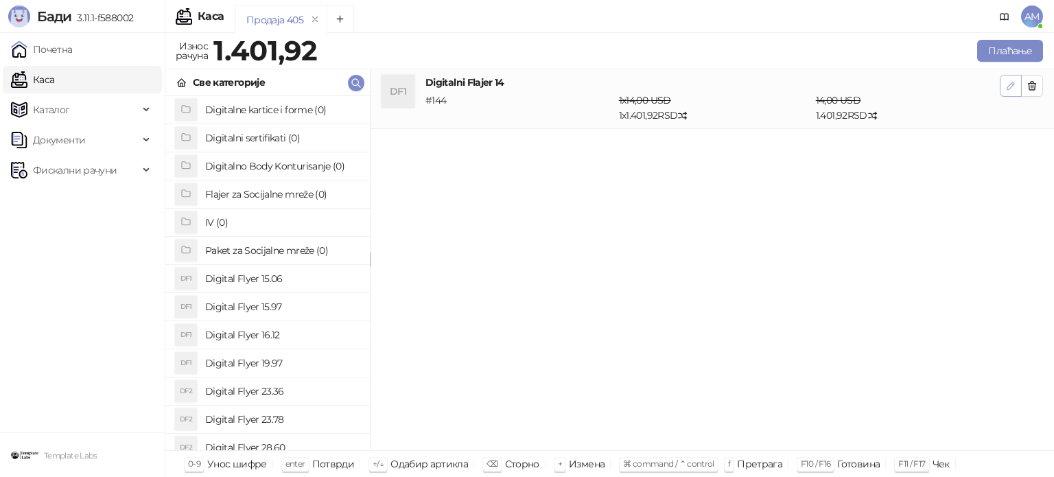
click at [1006, 90] on icon "button" at bounding box center [1010, 85] width 11 height 11
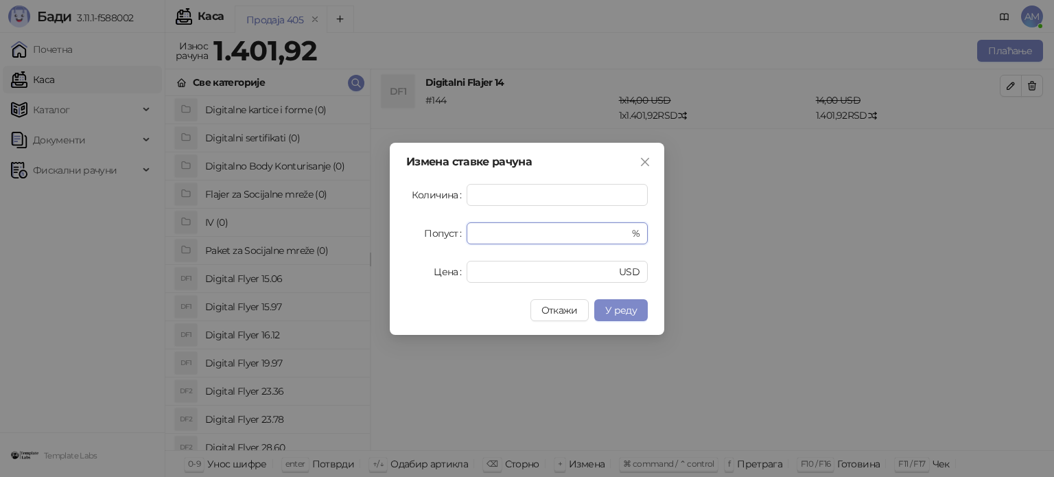
drag, startPoint x: 488, startPoint y: 235, endPoint x: 458, endPoint y: 235, distance: 30.9
click at [458, 235] on div "Попуст * %" at bounding box center [526, 233] width 241 height 22
click at [611, 311] on span "У реду" at bounding box center [621, 310] width 32 height 12
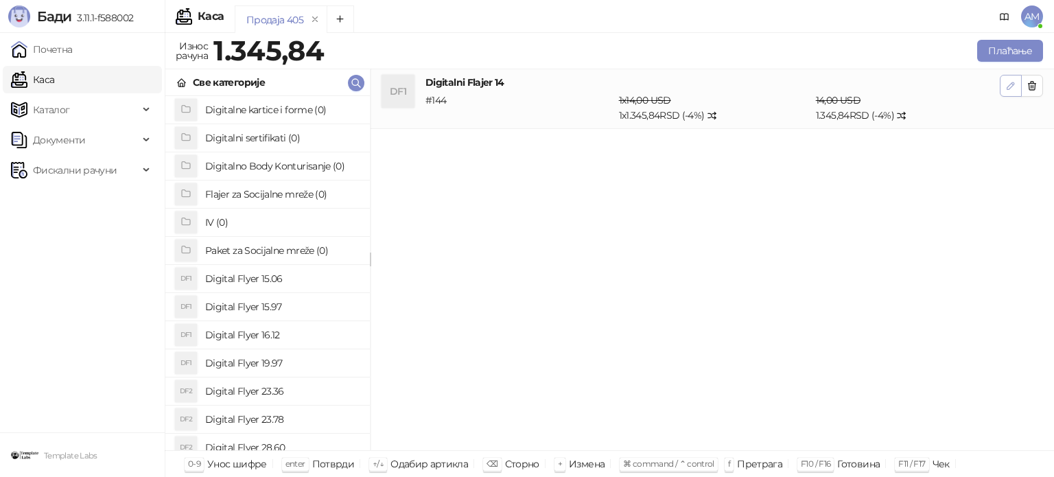
click at [1017, 89] on button "button" at bounding box center [1011, 86] width 22 height 22
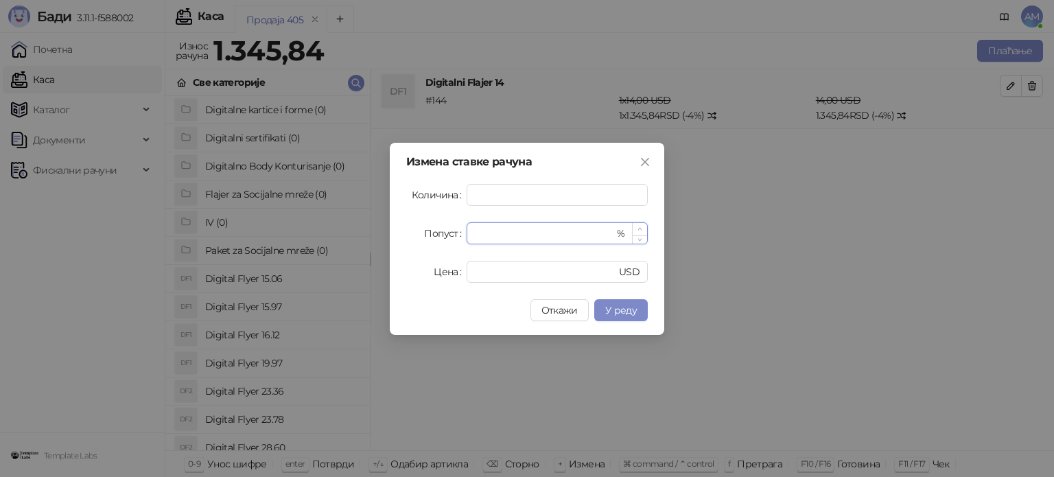
type input "*"
click at [638, 226] on icon "up" at bounding box center [639, 228] width 5 height 5
click at [629, 307] on span "У реду" at bounding box center [621, 310] width 32 height 12
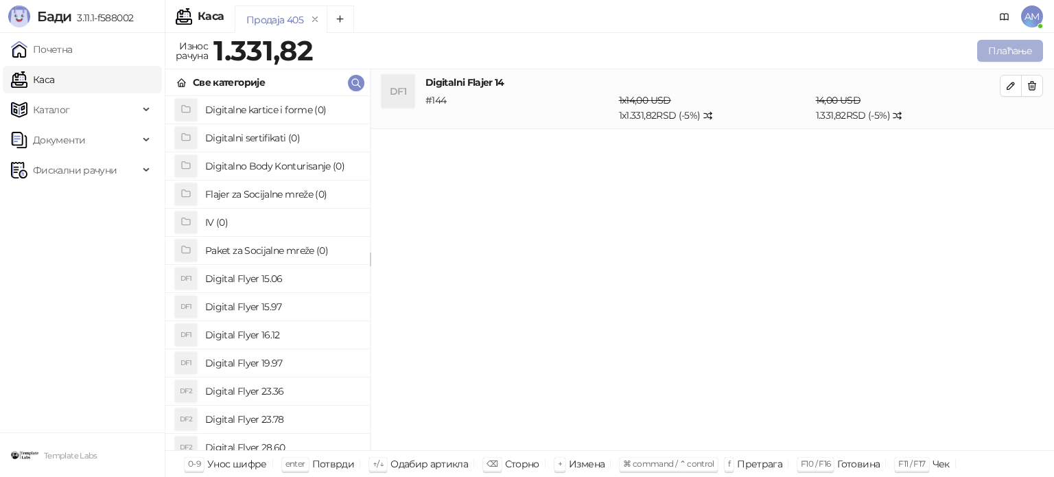
click at [999, 47] on button "Плаћање" at bounding box center [1010, 51] width 66 height 22
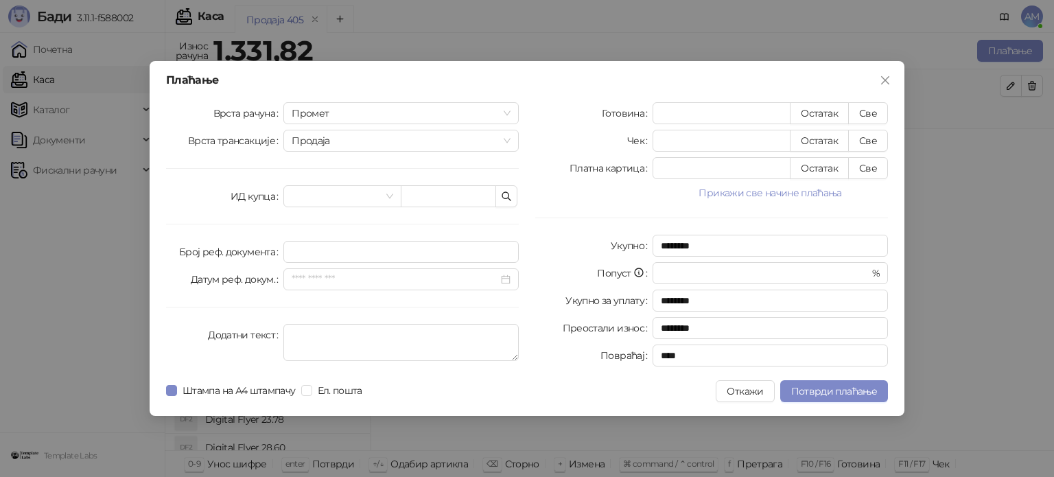
drag, startPoint x: 732, startPoint y: 191, endPoint x: 844, endPoint y: 221, distance: 115.8
click at [735, 189] on button "Прикажи све начине плаћања" at bounding box center [769, 193] width 235 height 16
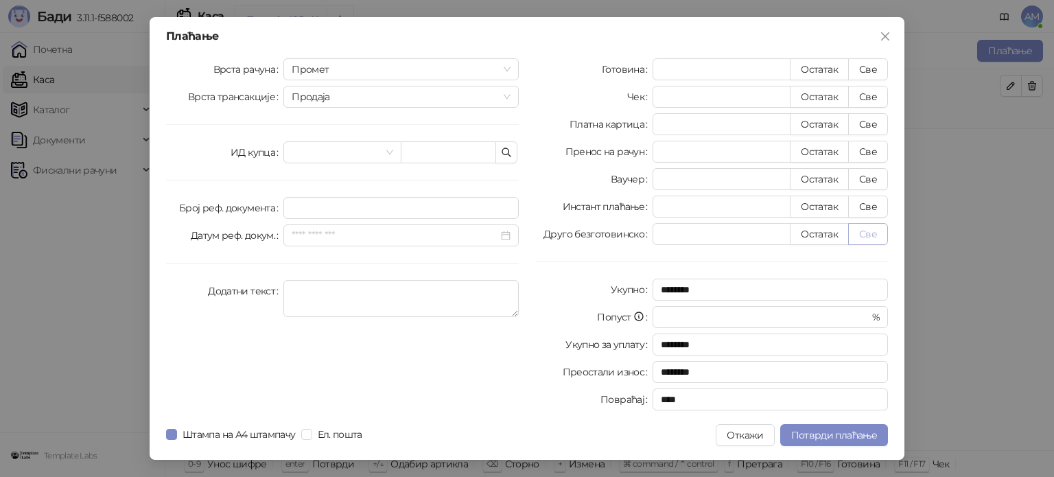
click at [861, 232] on button "Све" at bounding box center [868, 234] width 40 height 22
type input "*******"
type input "****"
click at [823, 420] on div "Плаћање Врста рачуна Промет Врста трансакције Продаја ИД купца Број реф. докуме…" at bounding box center [527, 238] width 755 height 443
click at [845, 438] on span "Потврди плаћање" at bounding box center [834, 435] width 86 height 12
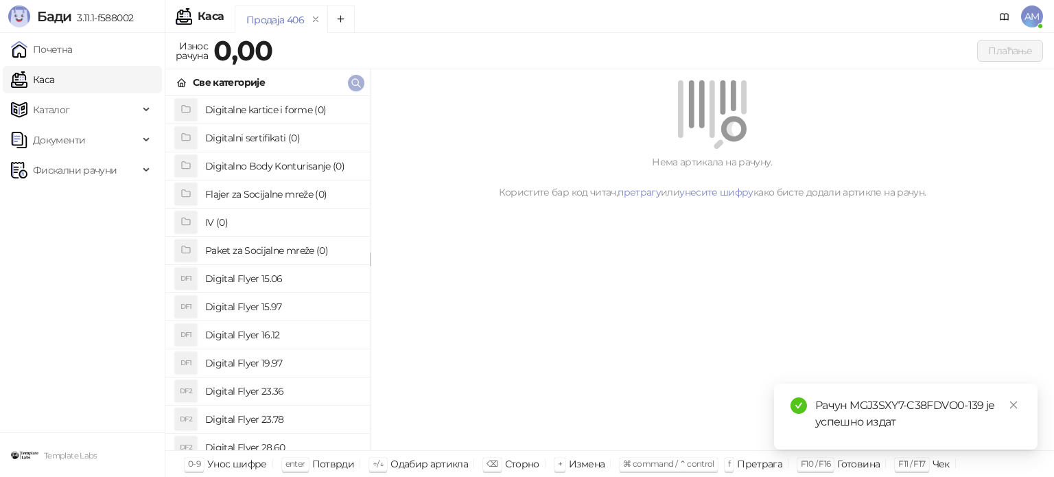
click at [363, 82] on button "button" at bounding box center [356, 83] width 16 height 16
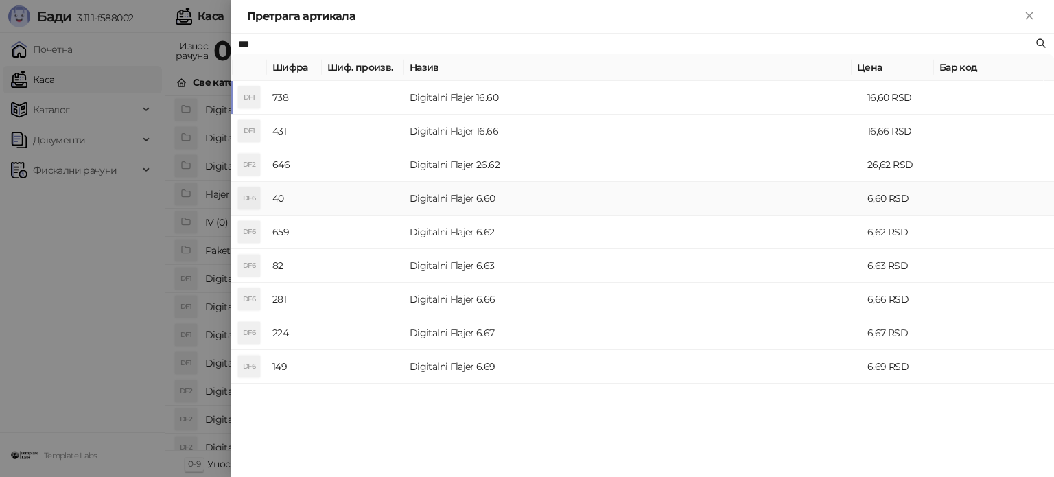
type input "***"
click at [489, 202] on td "Digitalni Flajer 6.60" at bounding box center [633, 199] width 458 height 34
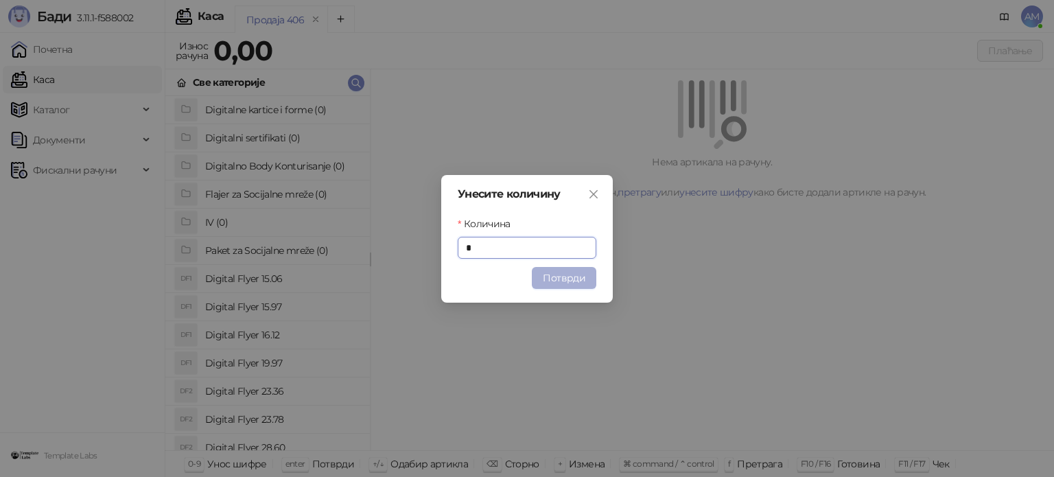
type input "*"
click at [560, 276] on button "Потврди" at bounding box center [564, 278] width 64 height 22
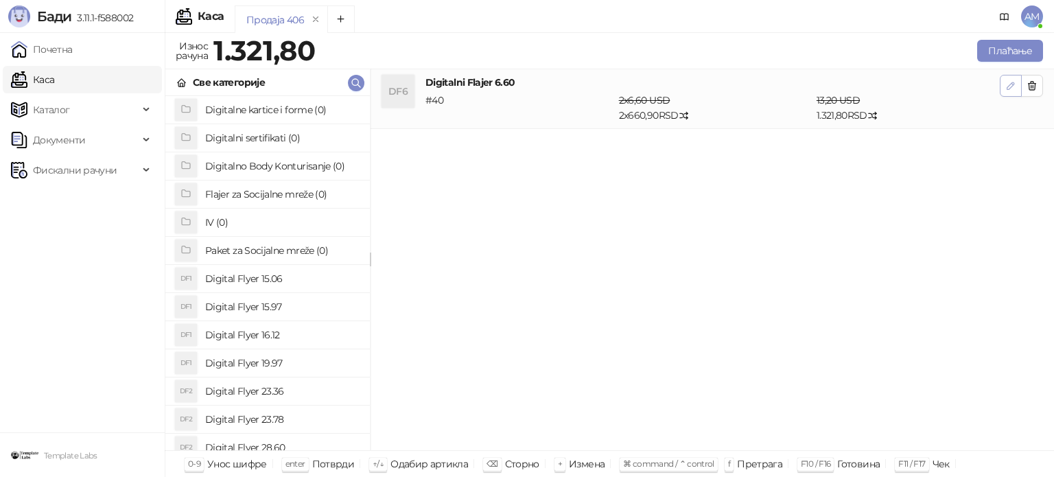
click at [1013, 95] on button "button" at bounding box center [1011, 86] width 22 height 22
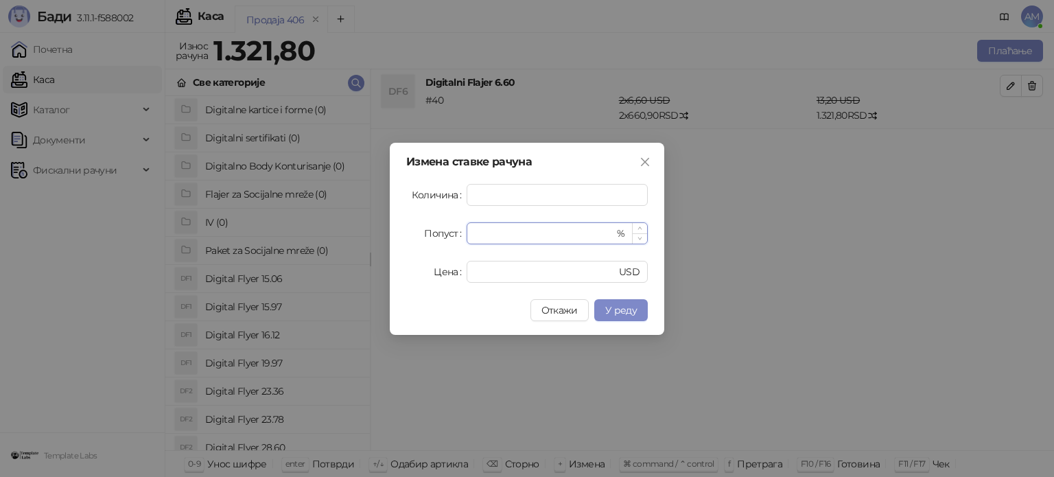
drag, startPoint x: 553, startPoint y: 238, endPoint x: 471, endPoint y: 238, distance: 81.6
click at [471, 238] on div "* %" at bounding box center [557, 233] width 181 height 22
click at [626, 316] on button "У реду" at bounding box center [621, 310] width 54 height 22
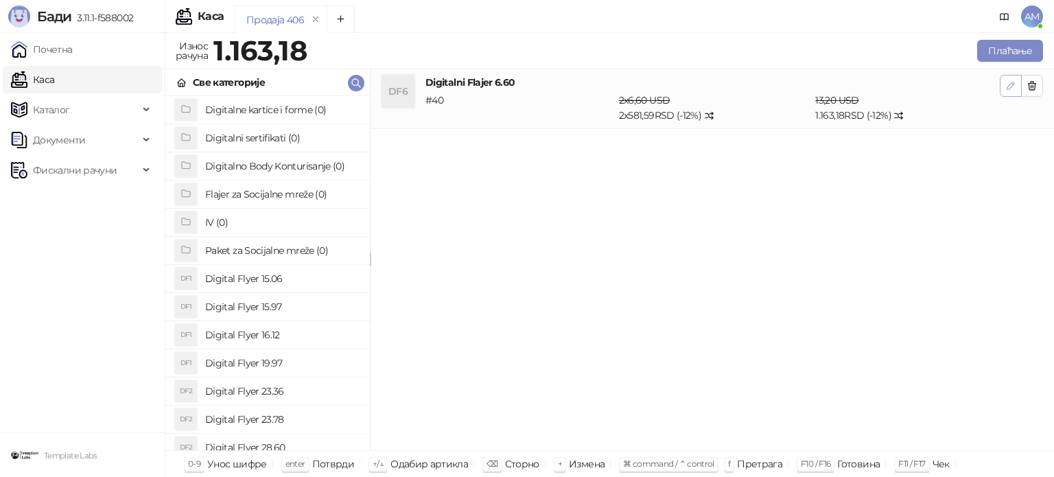
click at [1002, 86] on button "button" at bounding box center [1011, 86] width 22 height 22
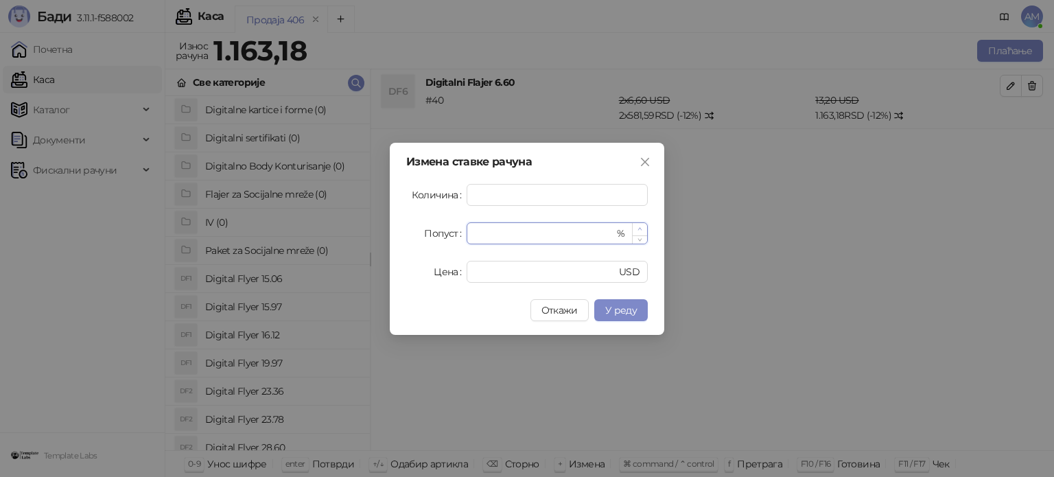
click at [639, 226] on icon "up" at bounding box center [639, 228] width 5 height 5
type input "**"
click at [639, 226] on icon "up" at bounding box center [639, 228] width 5 height 5
click at [622, 308] on span "У реду" at bounding box center [621, 310] width 32 height 12
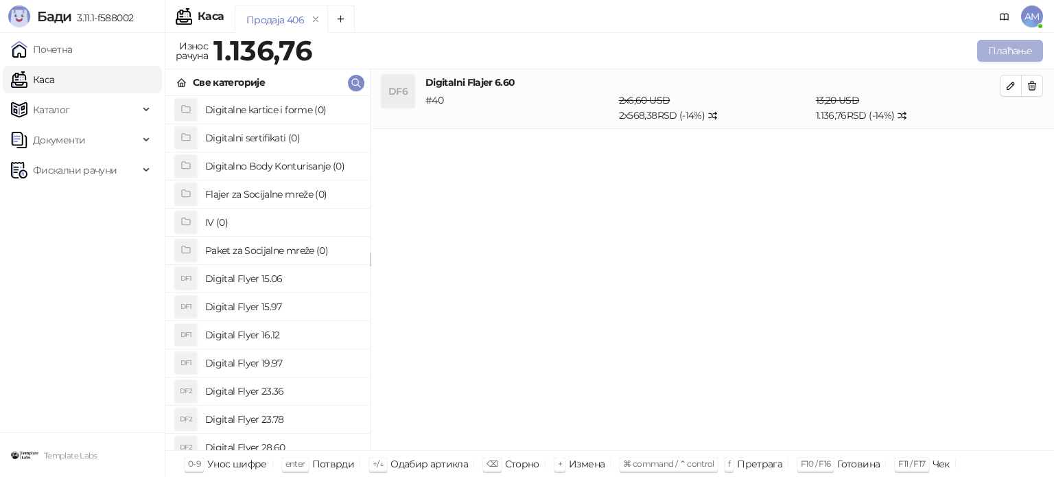
click at [1028, 49] on button "Плаћање" at bounding box center [1010, 51] width 66 height 22
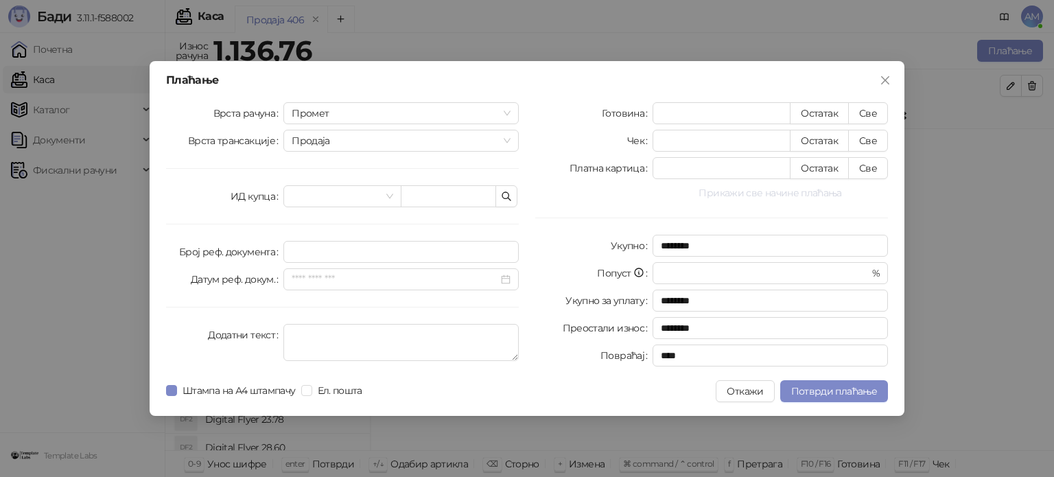
click at [714, 193] on button "Прикажи све начине плаћања" at bounding box center [769, 193] width 235 height 16
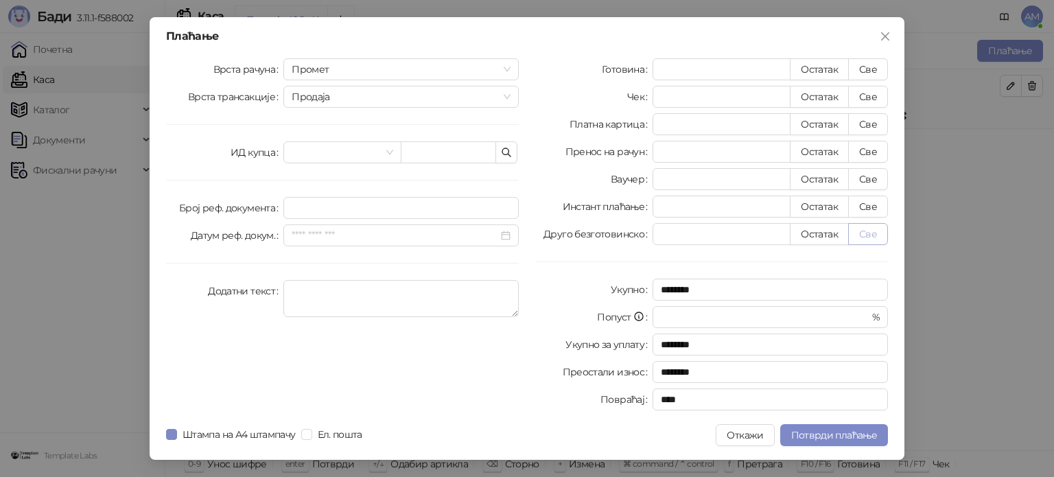
click at [862, 231] on button "Све" at bounding box center [868, 234] width 40 height 22
type input "*******"
type input "****"
click at [836, 433] on span "Потврди плаћање" at bounding box center [834, 435] width 86 height 12
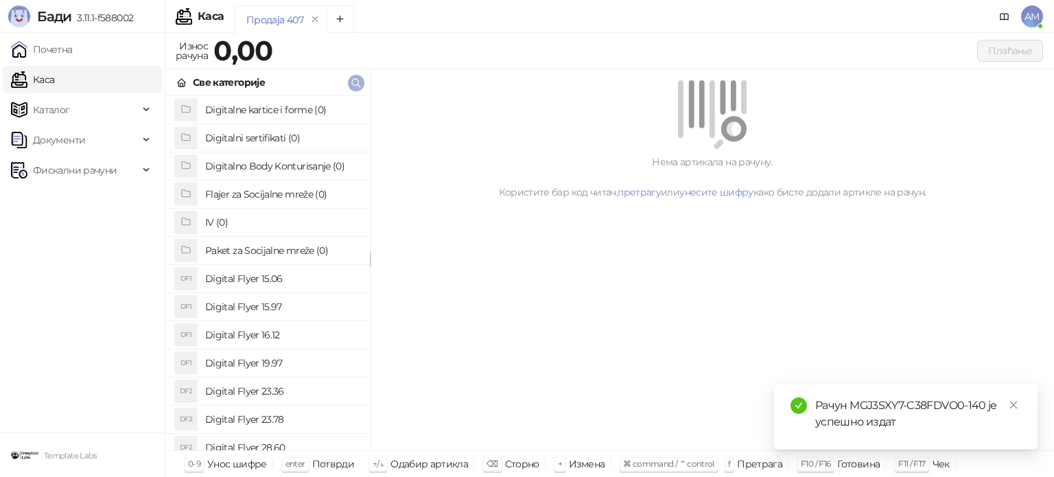
click at [355, 82] on icon "button" at bounding box center [356, 83] width 11 height 11
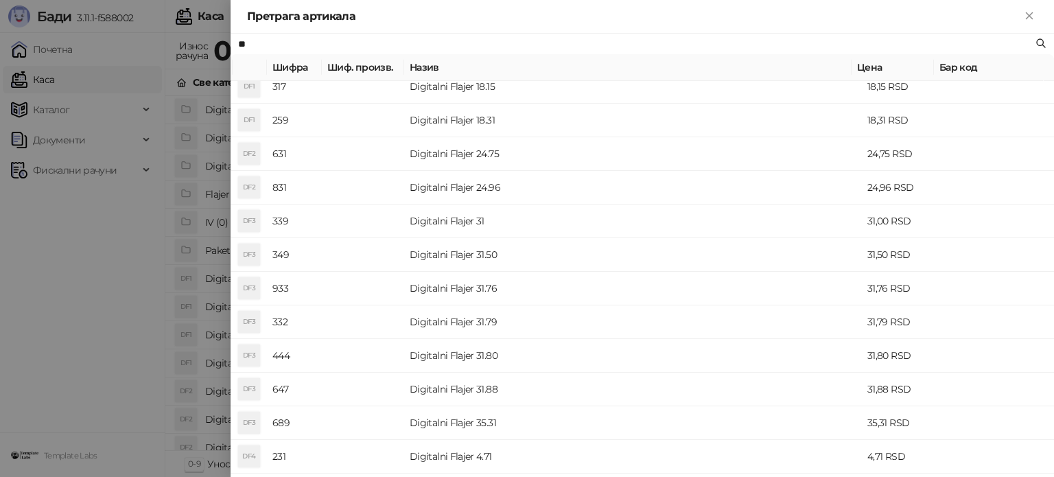
scroll to position [617, 0]
click at [472, 161] on td "Digitalni Flajer 31" at bounding box center [633, 153] width 458 height 34
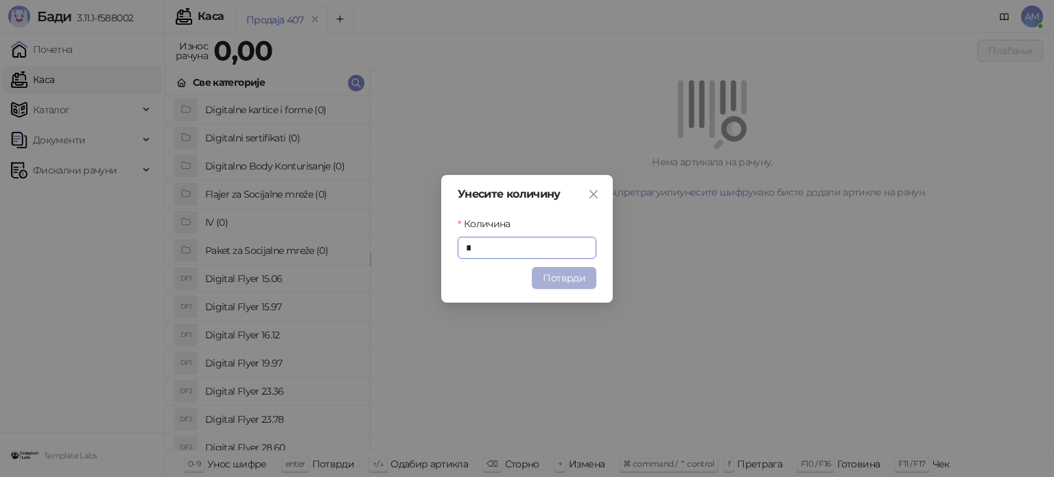
click at [540, 268] on button "Потврди" at bounding box center [564, 278] width 64 height 22
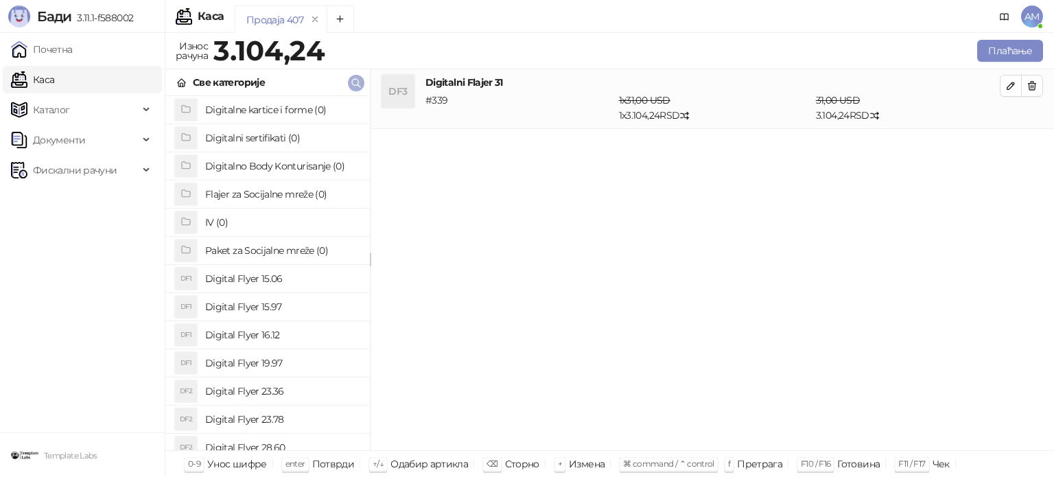
click at [357, 84] on icon "button" at bounding box center [356, 83] width 11 height 11
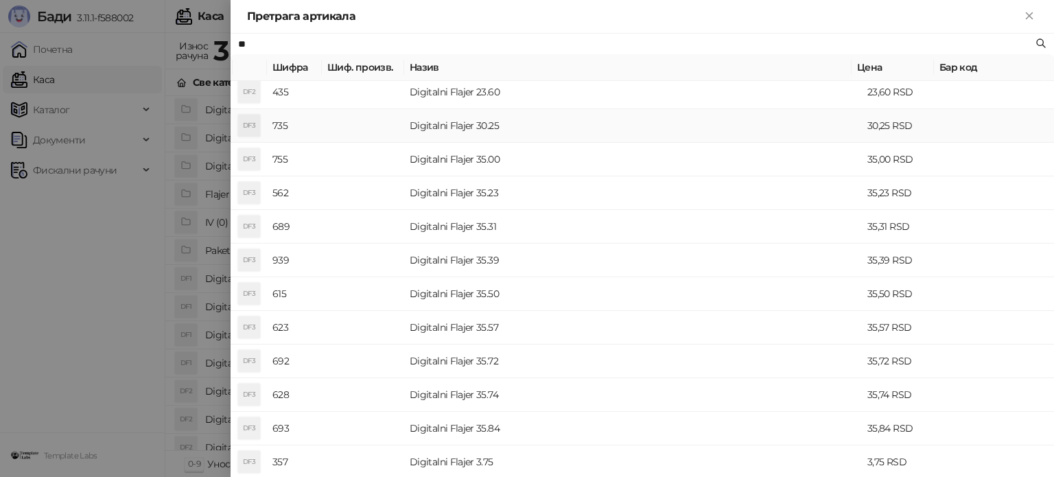
scroll to position [343, 0]
type input "**"
click at [482, 162] on td "Digitalni Flajer 35.00" at bounding box center [633, 158] width 458 height 34
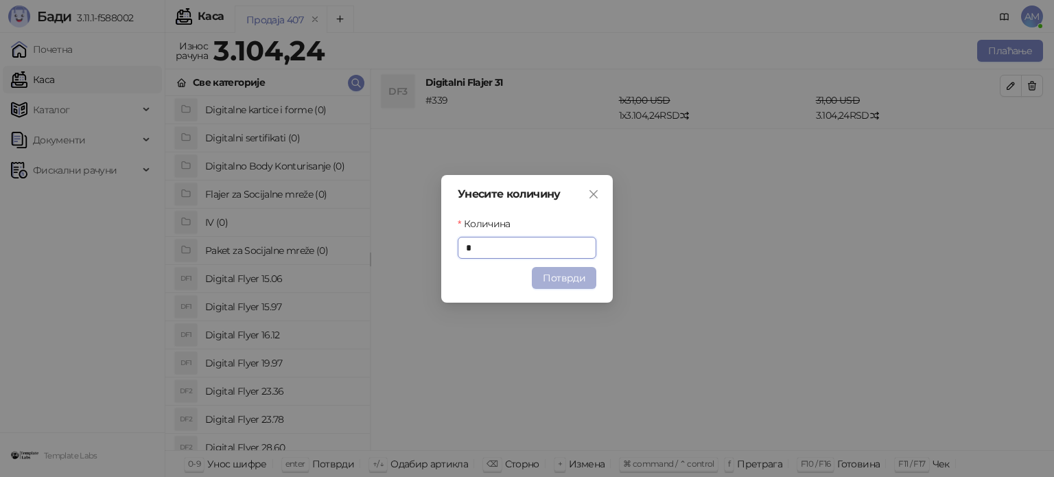
click at [573, 277] on button "Потврди" at bounding box center [564, 278] width 64 height 22
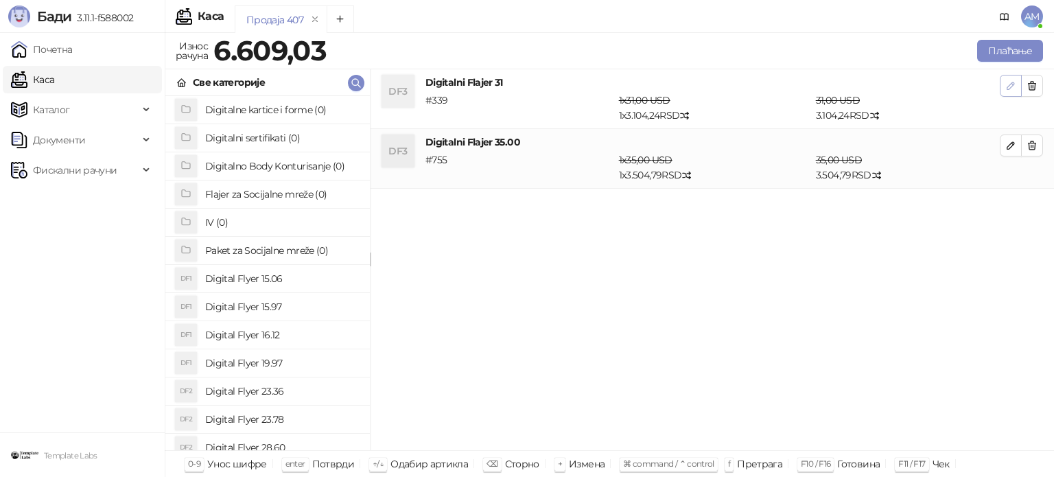
click at [1002, 84] on button "button" at bounding box center [1011, 86] width 22 height 22
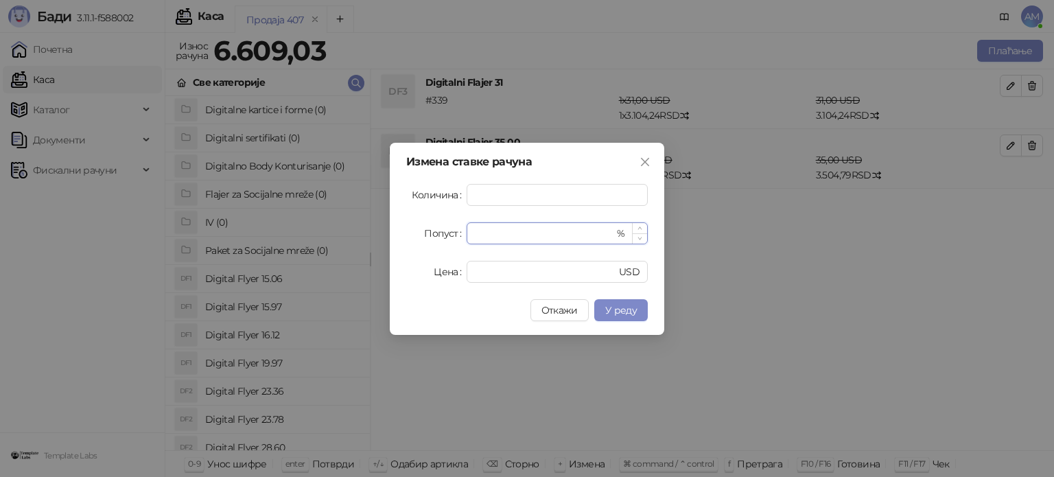
drag, startPoint x: 512, startPoint y: 234, endPoint x: 470, endPoint y: 238, distance: 42.7
click at [470, 238] on div "* %" at bounding box center [557, 233] width 181 height 22
click at [628, 317] on button "У реду" at bounding box center [621, 310] width 54 height 22
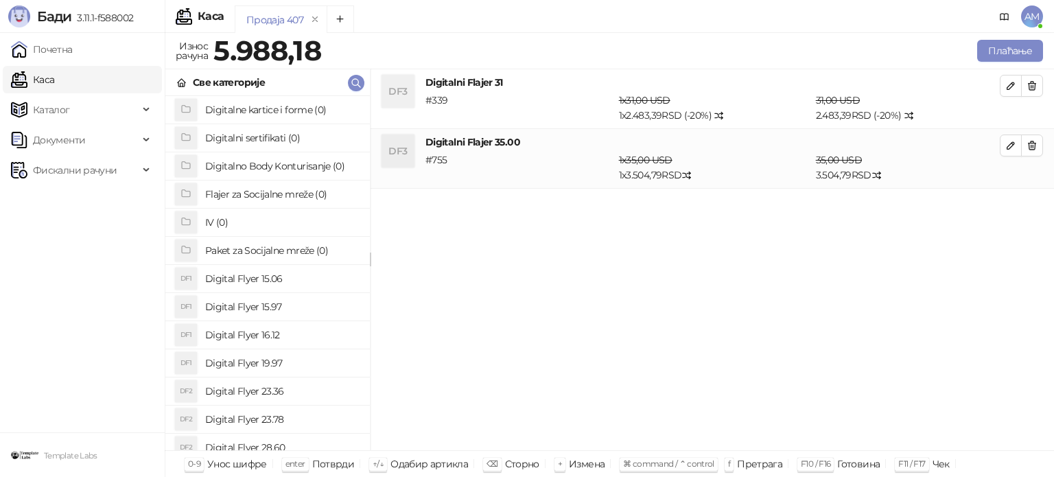
click at [1013, 140] on icon "button" at bounding box center [1010, 145] width 11 height 11
type input "*"
type input "**"
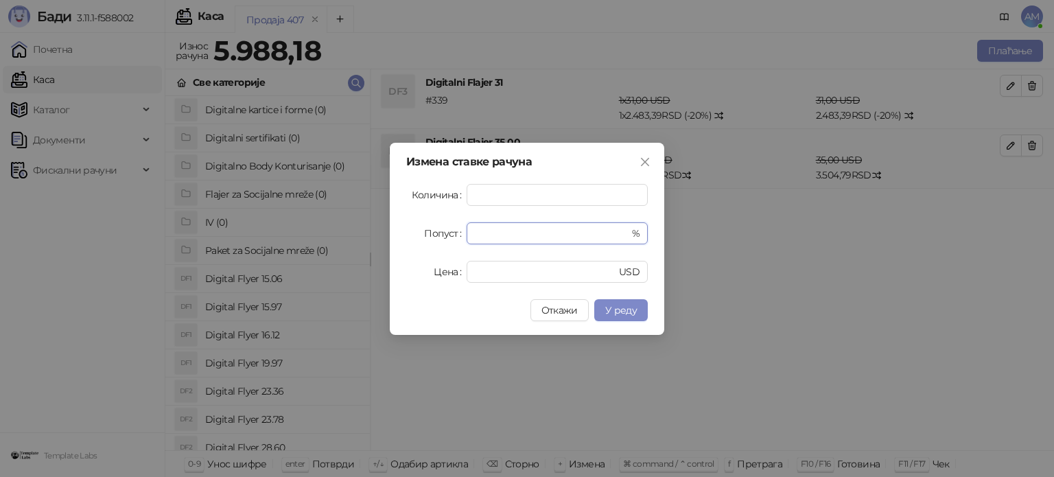
click at [444, 228] on div "Попуст * %" at bounding box center [526, 233] width 241 height 22
type input "**"
click at [636, 309] on span "У реду" at bounding box center [621, 310] width 32 height 12
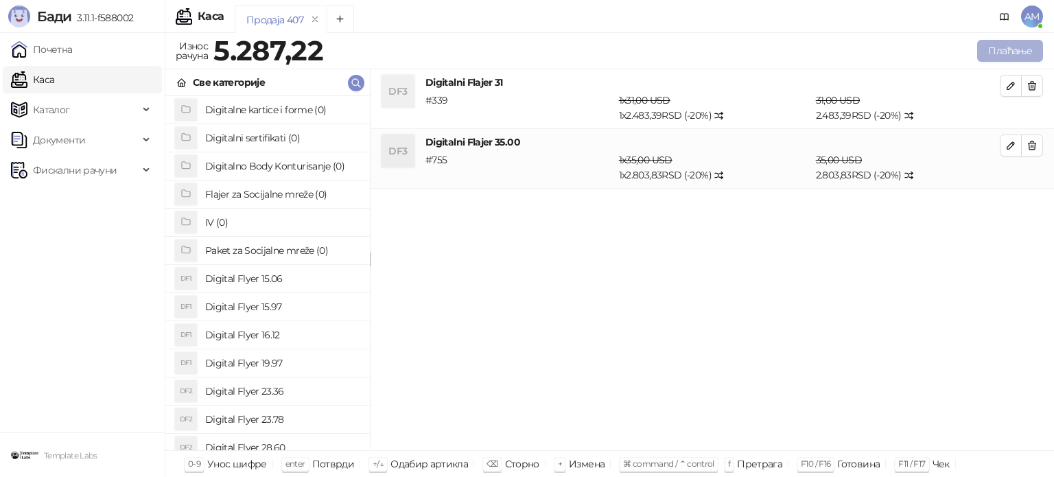
click at [993, 54] on button "Плаћање" at bounding box center [1010, 51] width 66 height 22
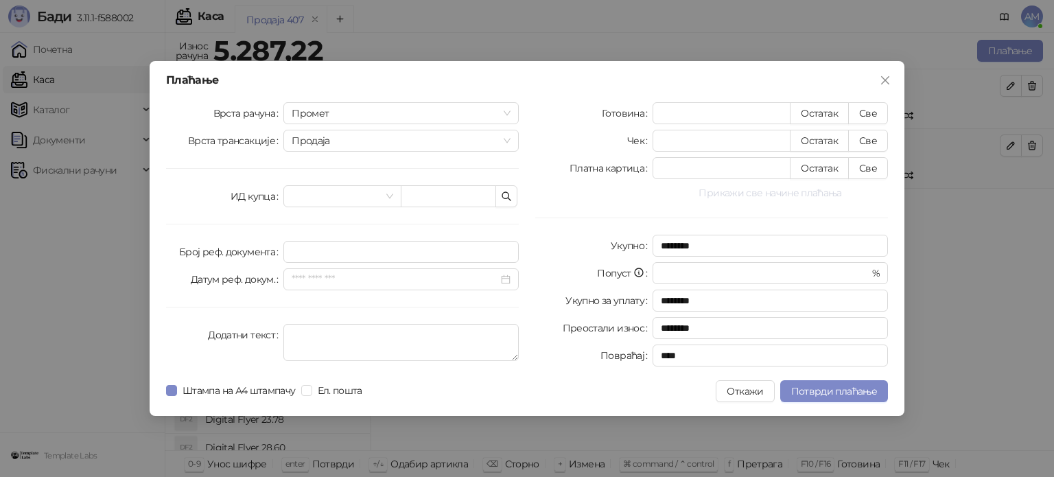
click at [793, 191] on button "Прикажи све начине плаћања" at bounding box center [769, 193] width 235 height 16
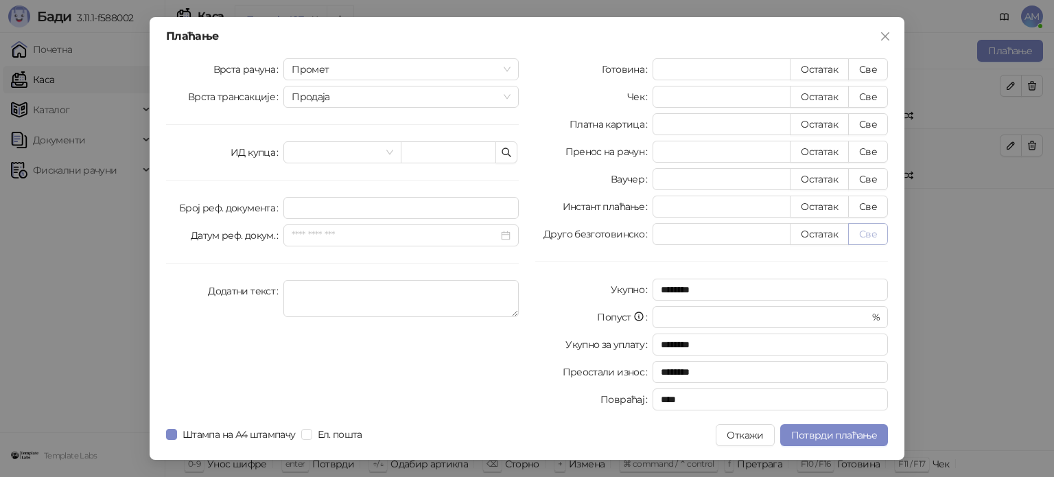
click at [865, 231] on button "Све" at bounding box center [868, 234] width 40 height 22
type input "*******"
type input "****"
click at [818, 434] on span "Потврди плаћање" at bounding box center [834, 435] width 86 height 12
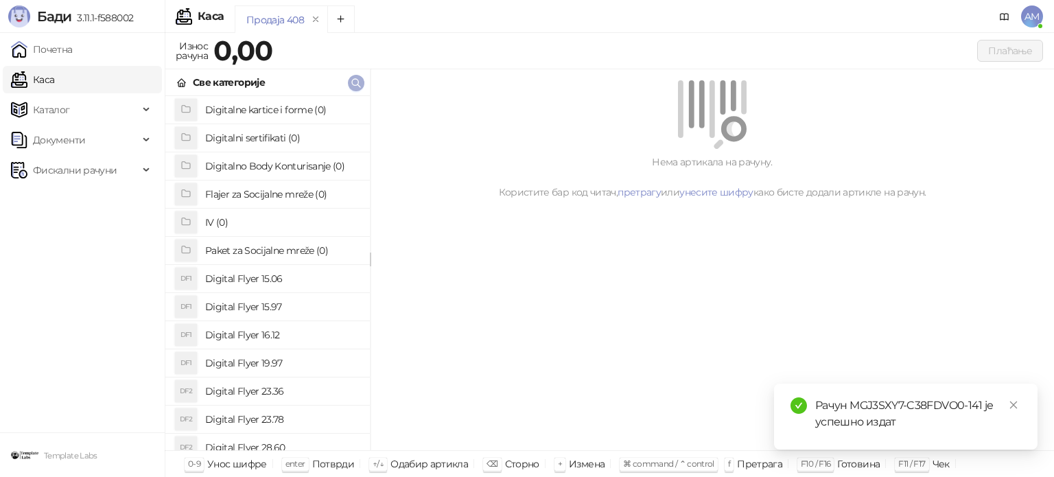
click at [359, 84] on icon "button" at bounding box center [356, 83] width 11 height 11
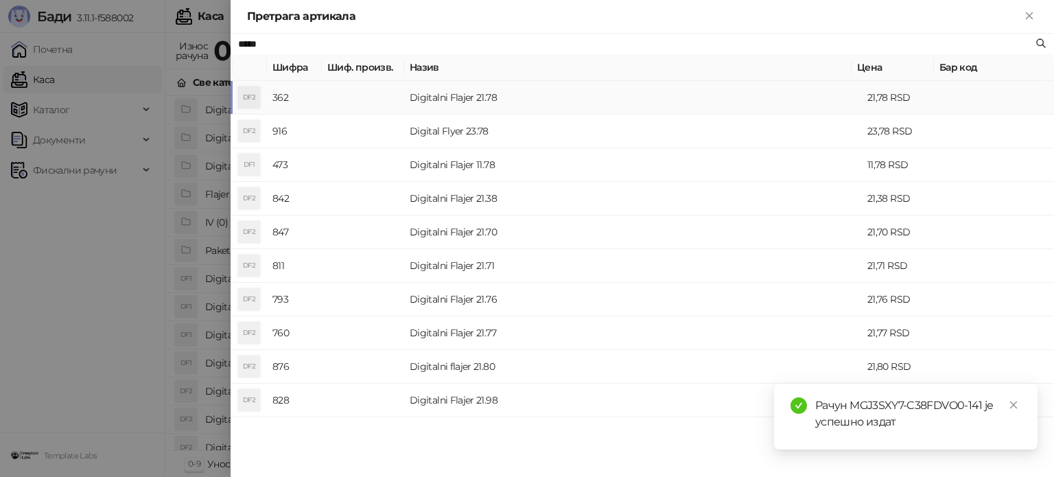
type input "*****"
click at [421, 106] on td "Digitalni Flajer 21.78" at bounding box center [633, 98] width 458 height 34
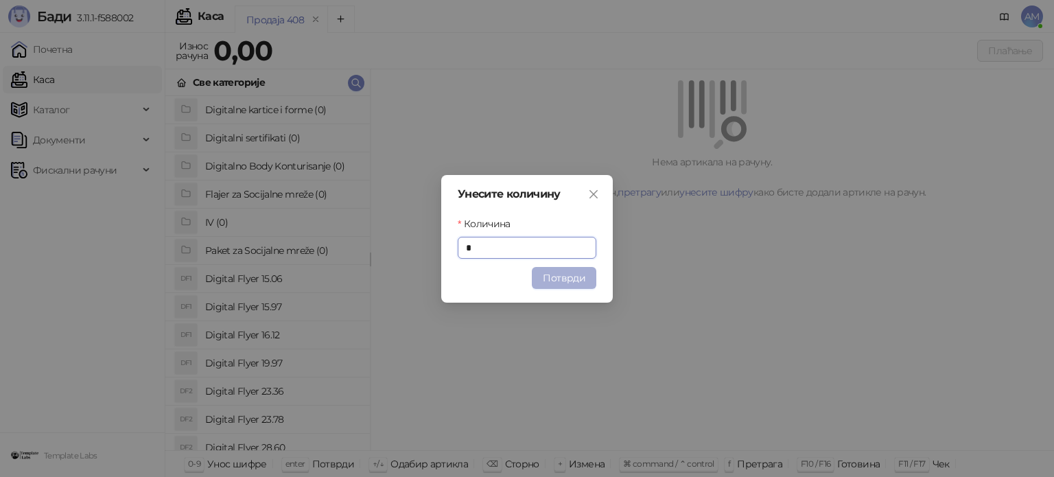
click at [560, 270] on button "Потврди" at bounding box center [564, 278] width 64 height 22
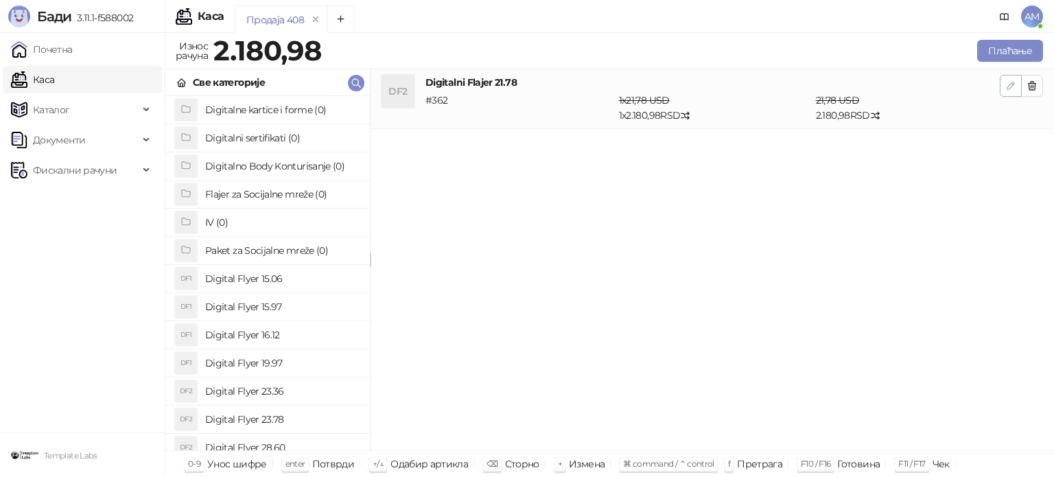
click at [1002, 84] on button "button" at bounding box center [1011, 86] width 22 height 22
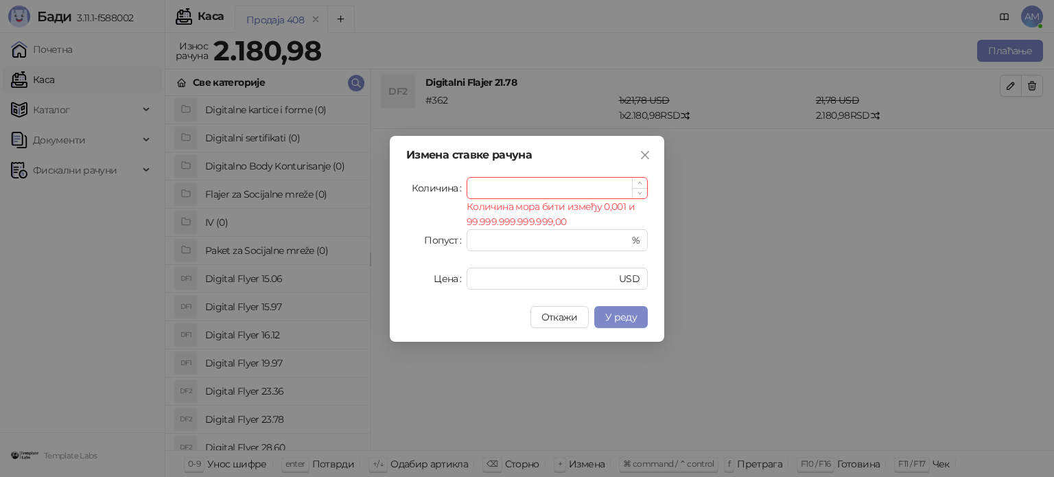
type input "*"
click at [512, 182] on input "Количина" at bounding box center [557, 188] width 180 height 21
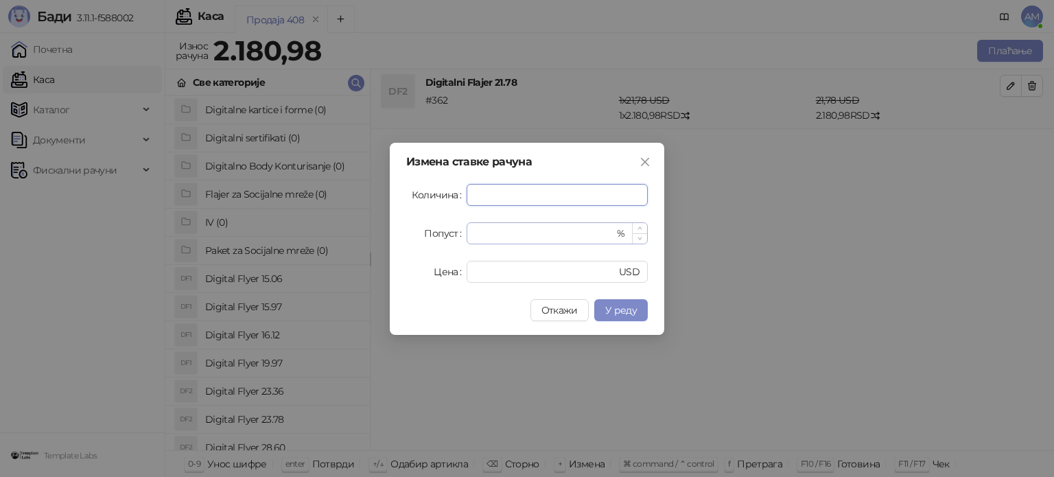
type input "*"
drag, startPoint x: 504, startPoint y: 244, endPoint x: 464, endPoint y: 238, distance: 40.2
click at [464, 238] on div "Попуст * %" at bounding box center [526, 233] width 241 height 22
type input "**"
click at [622, 309] on span "У реду" at bounding box center [621, 310] width 32 height 12
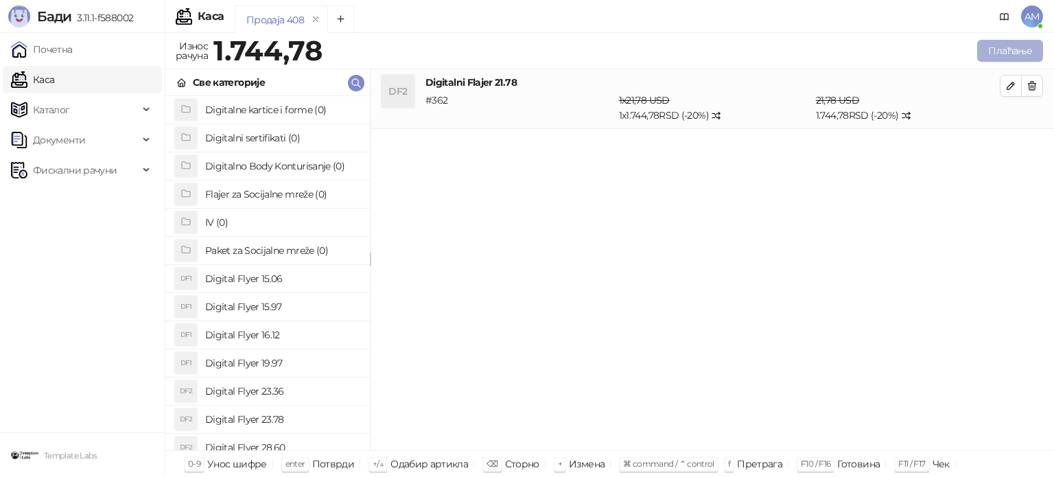
click at [997, 46] on button "Плаћање" at bounding box center [1010, 51] width 66 height 22
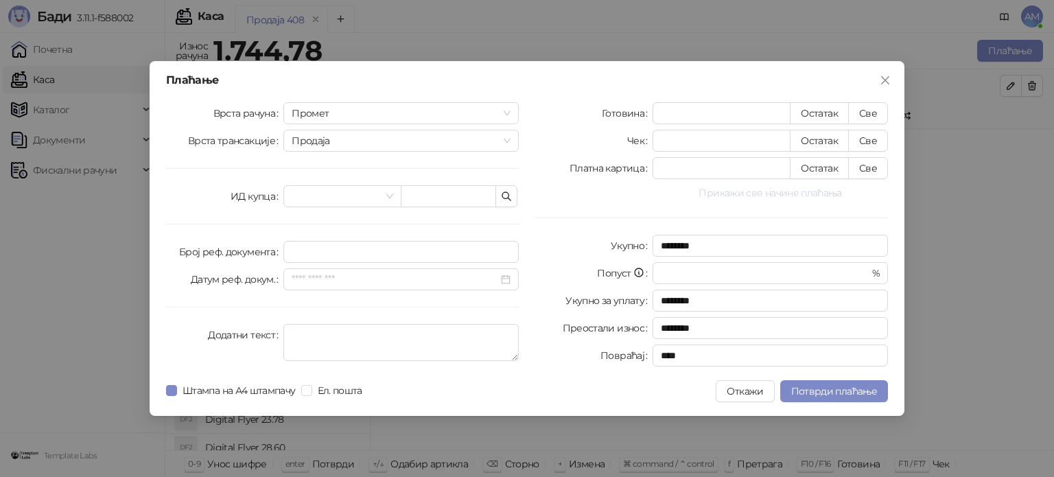
click at [785, 190] on button "Прикажи све начине плаћања" at bounding box center [769, 193] width 235 height 16
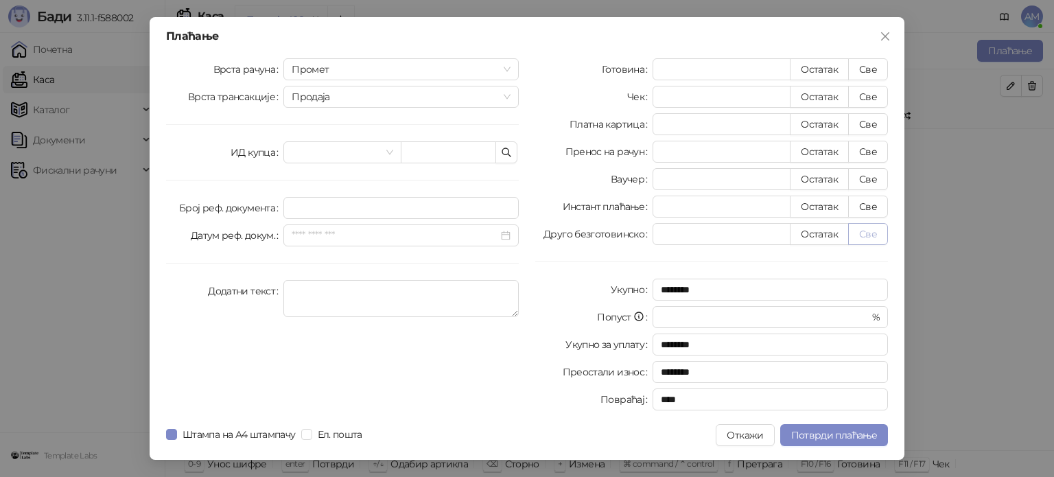
click at [871, 233] on button "Све" at bounding box center [868, 234] width 40 height 22
type input "*******"
type input "****"
click at [842, 434] on span "Потврди плаћање" at bounding box center [834, 435] width 86 height 12
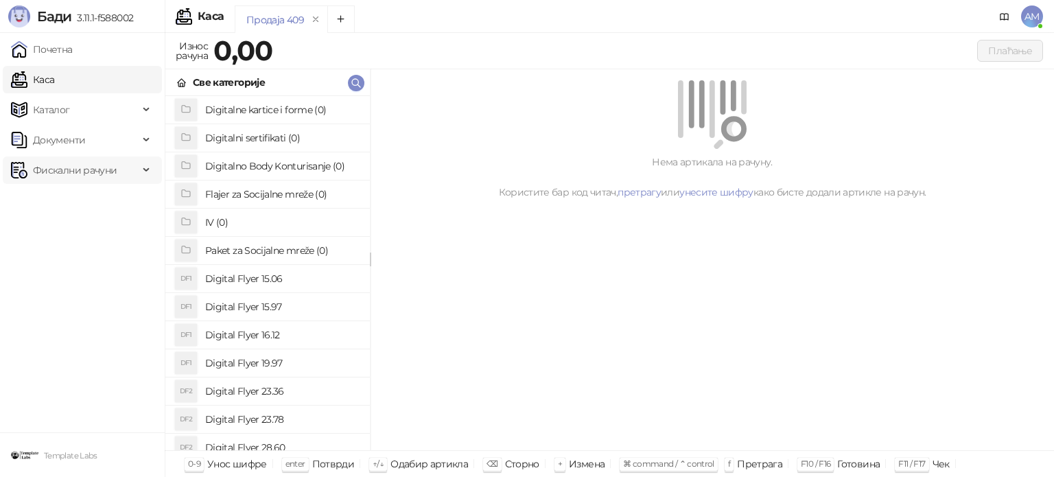
click at [78, 167] on span "Фискални рачуни" at bounding box center [75, 169] width 84 height 27
drag, startPoint x: 85, startPoint y: 237, endPoint x: 96, endPoint y: 235, distance: 11.1
click at [85, 237] on link "По данима" at bounding box center [52, 230] width 73 height 27
